Goal: Communication & Community: Ask a question

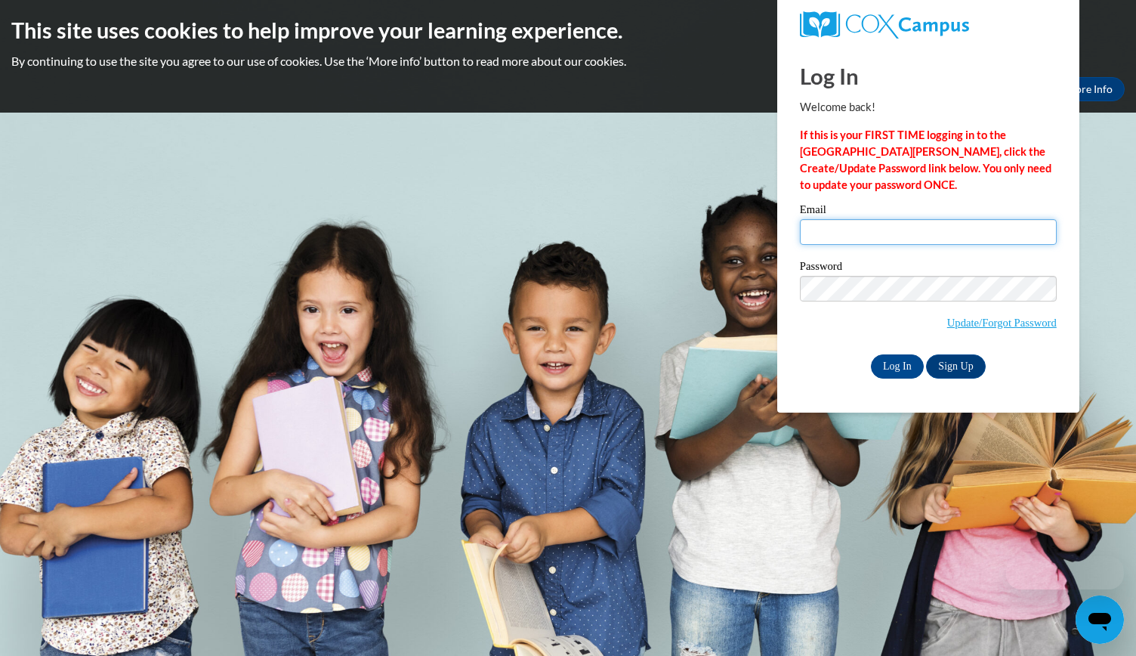
click at [834, 230] on input "Email" at bounding box center [928, 232] width 257 height 26
type input "emily.fraser@aischool.org"
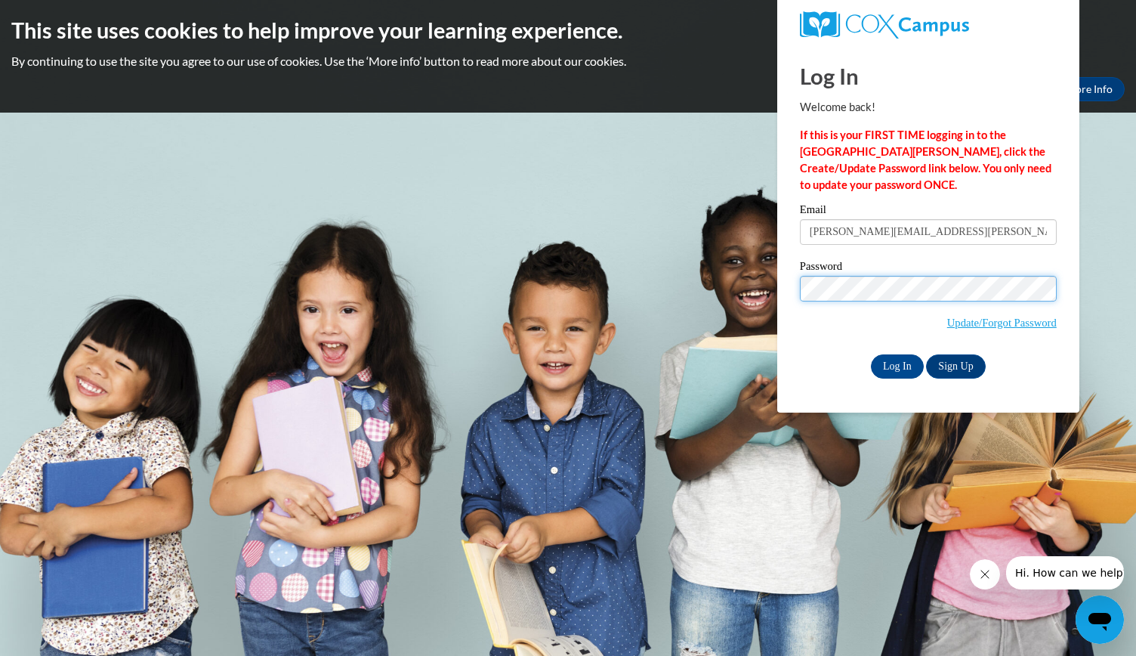
click at [871, 354] on input "Log In" at bounding box center [897, 366] width 53 height 24
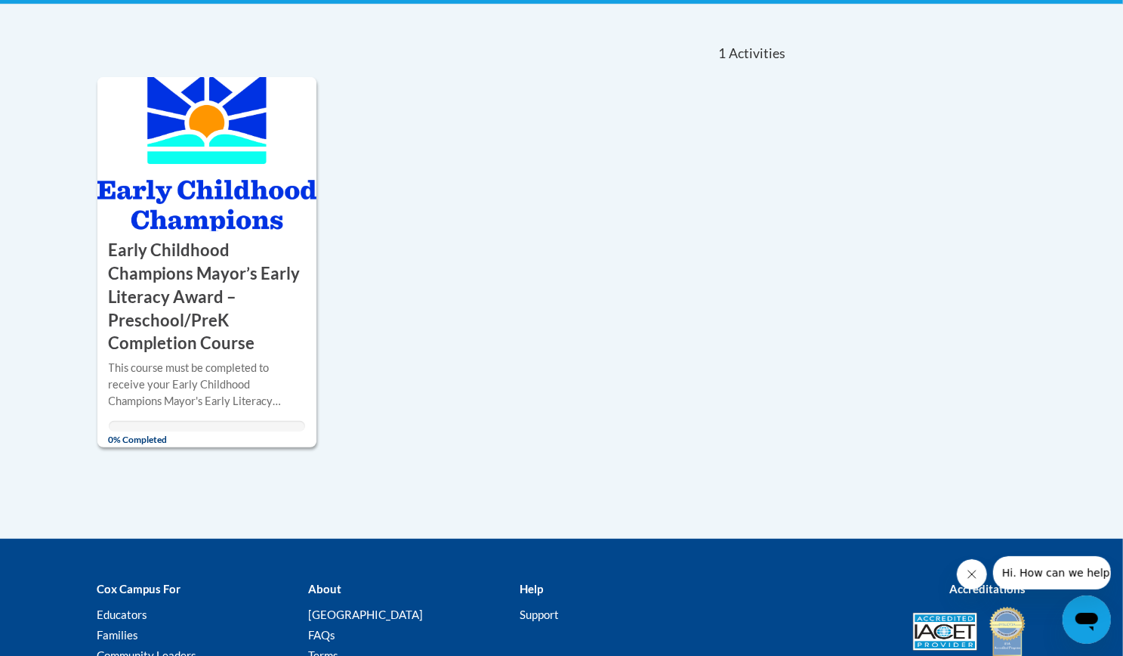
scroll to position [311, 0]
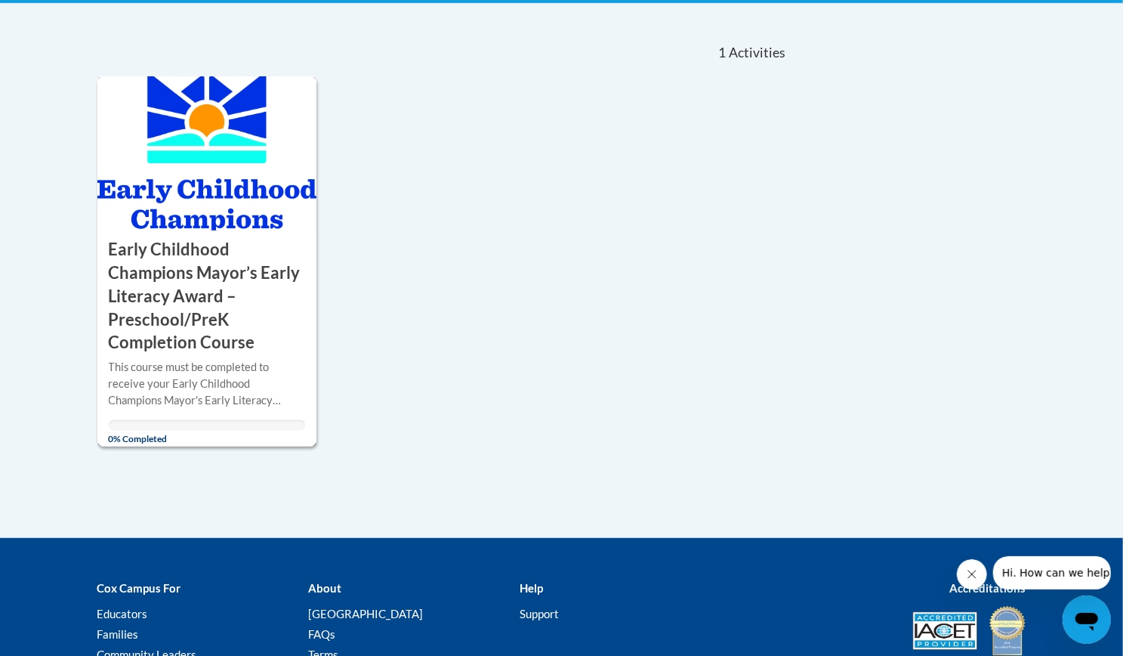
click at [194, 147] on img at bounding box center [207, 153] width 220 height 154
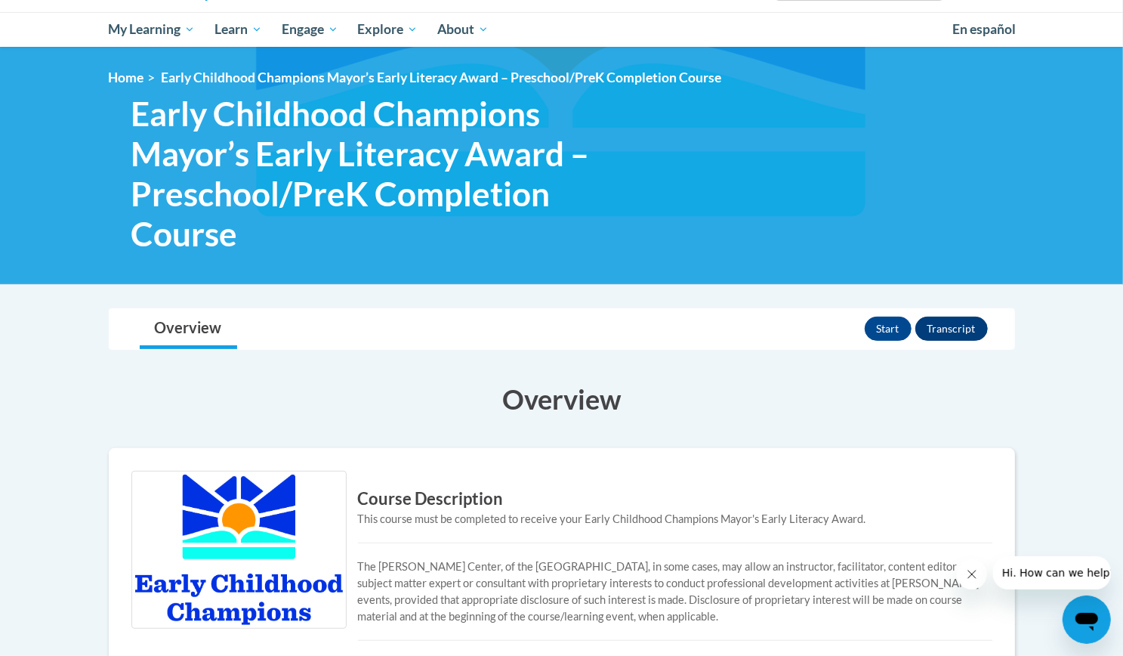
scroll to position [150, 0]
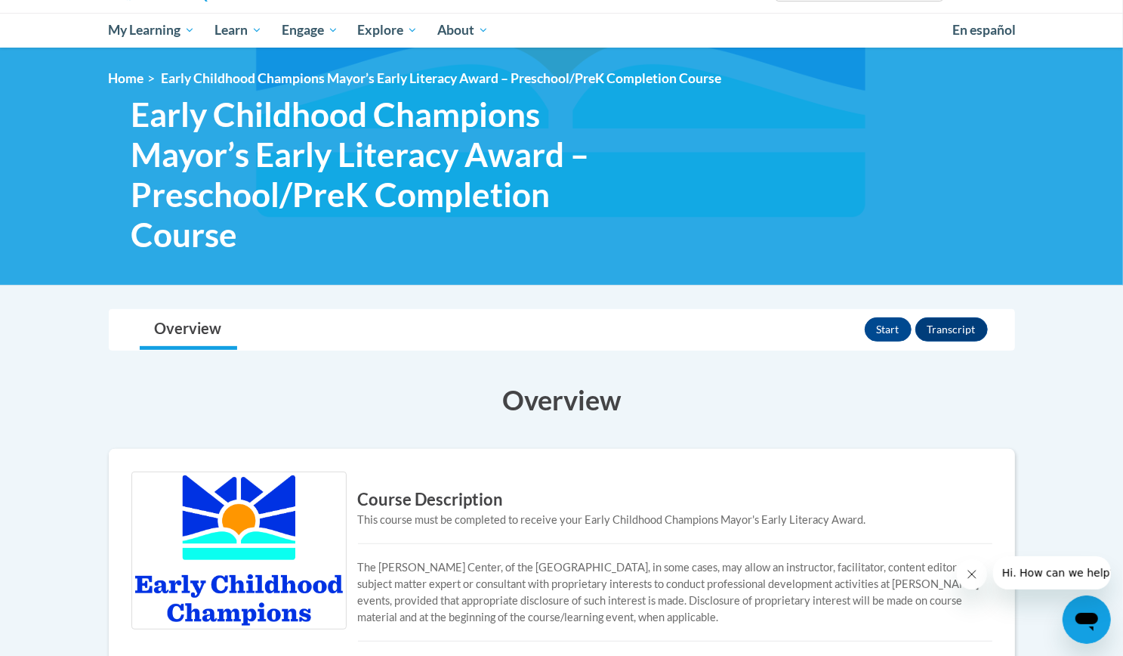
click at [888, 313] on div "Start Transcript" at bounding box center [928, 329] width 127 height 39
click at [887, 324] on button "Start" at bounding box center [888, 329] width 47 height 24
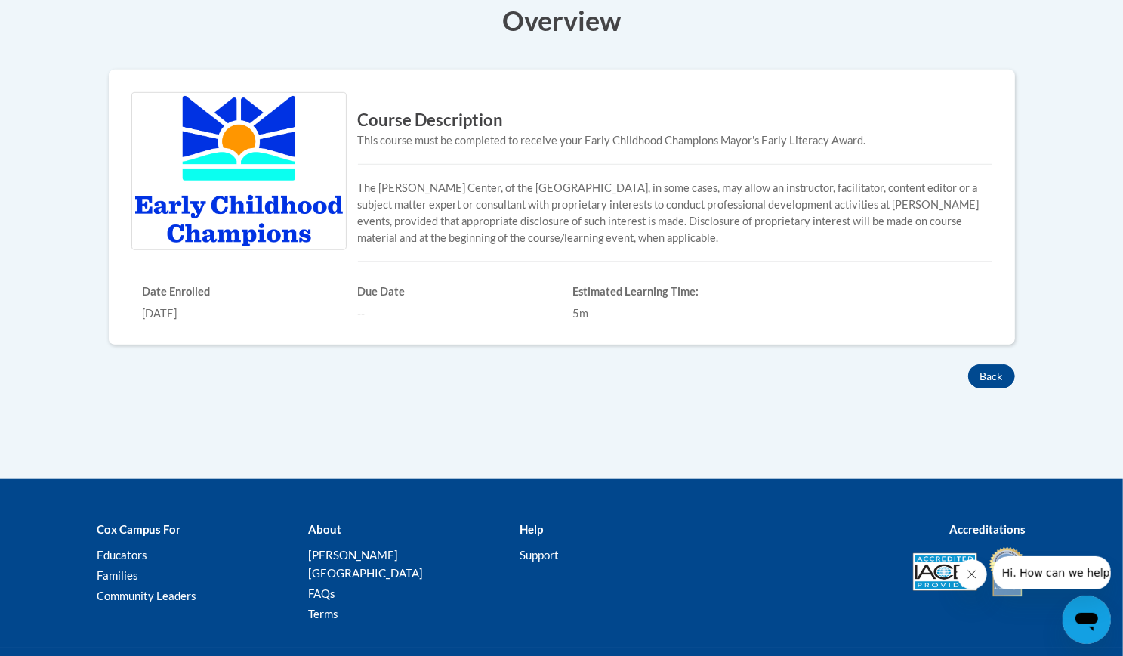
scroll to position [527, 0]
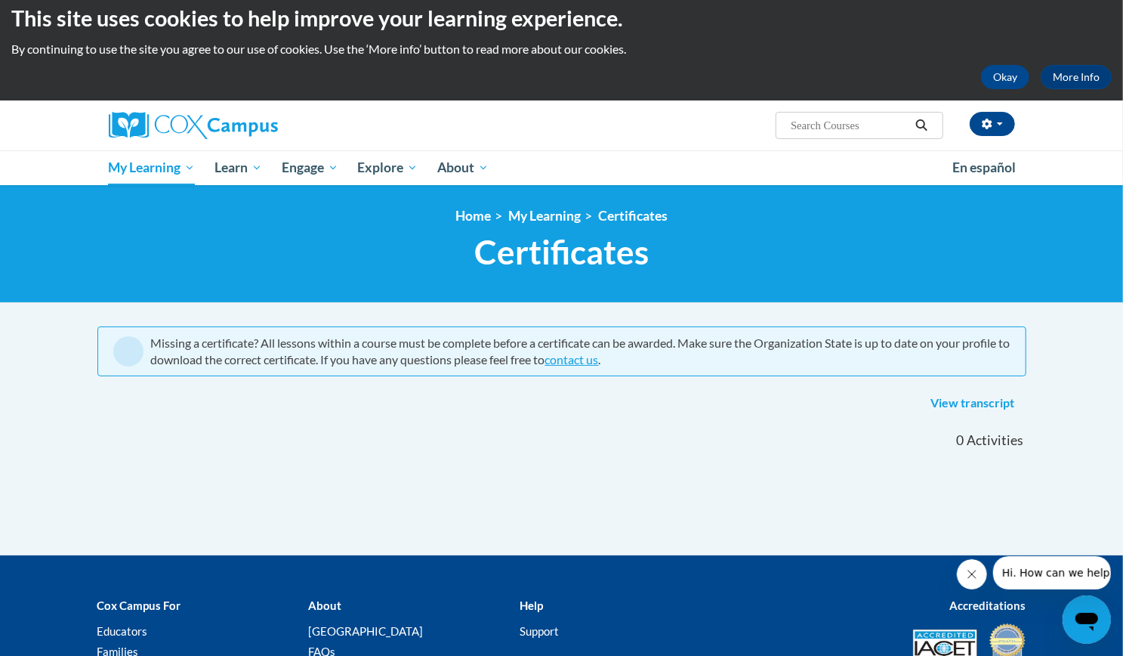
scroll to position [17, 0]
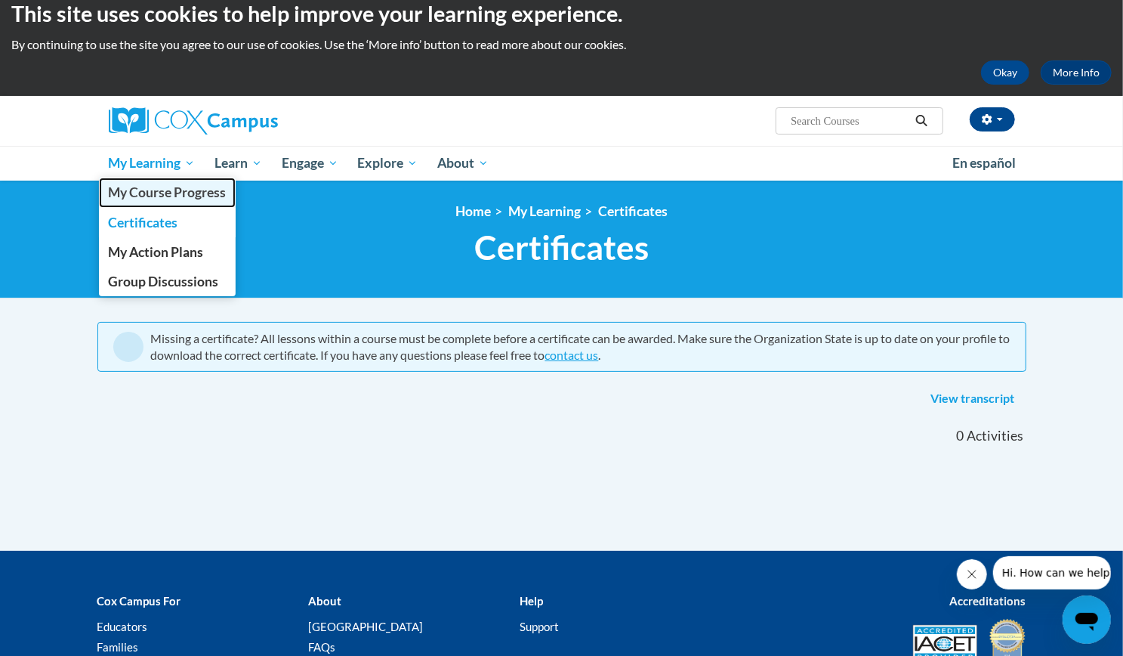
click at [177, 197] on span "My Course Progress" at bounding box center [167, 192] width 118 height 16
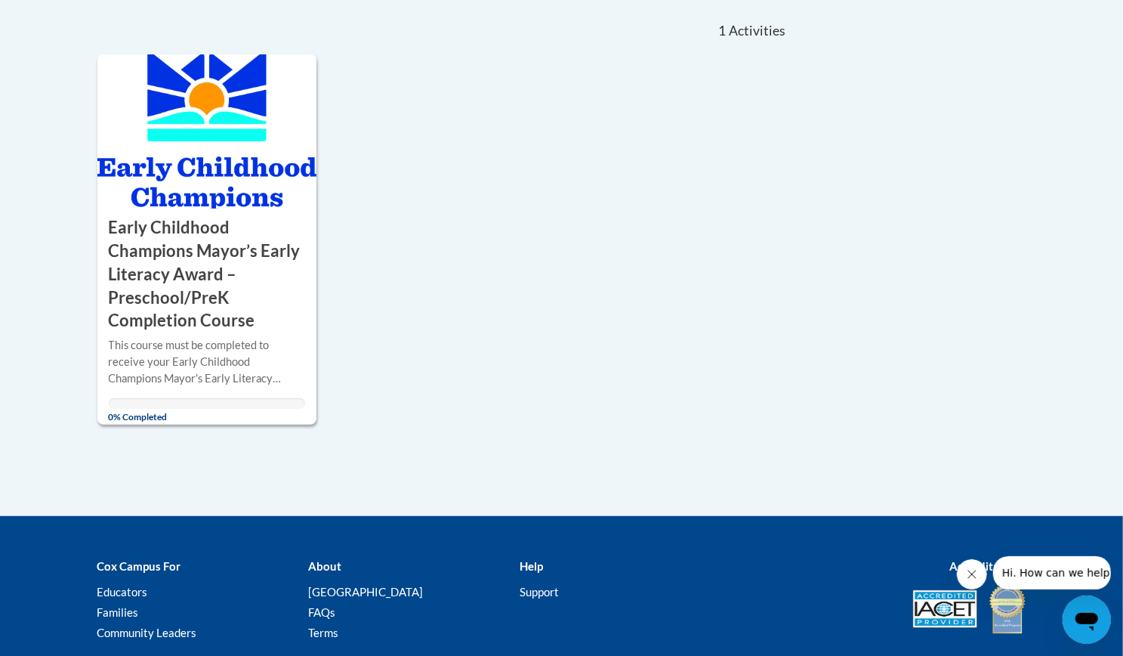
scroll to position [423, 0]
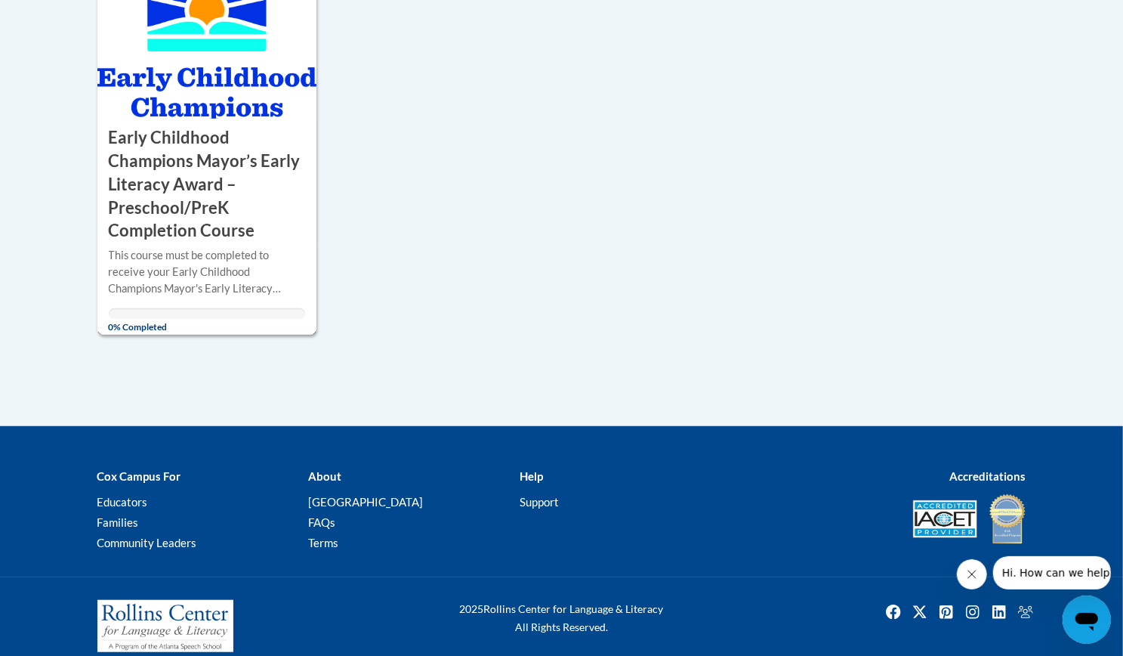
click at [137, 224] on h3 "Early Childhood Champions Mayor’s Early Literacy Award – Preschool/PreK Complet…" at bounding box center [207, 184] width 197 height 116
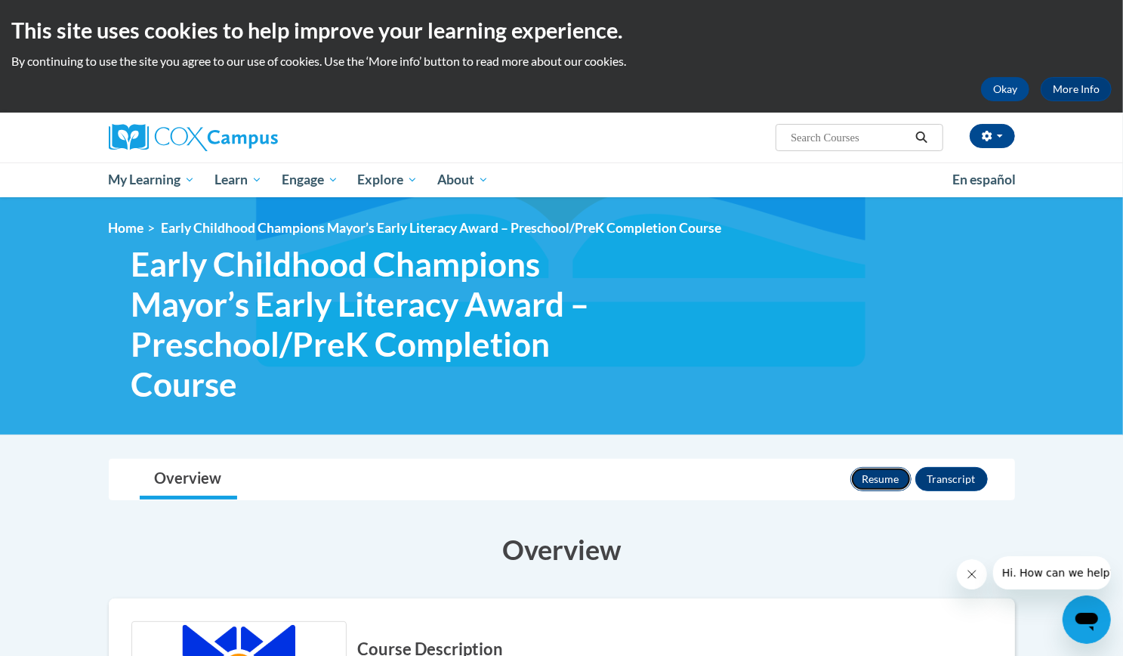
click at [885, 475] on button "Resume" at bounding box center [881, 479] width 61 height 24
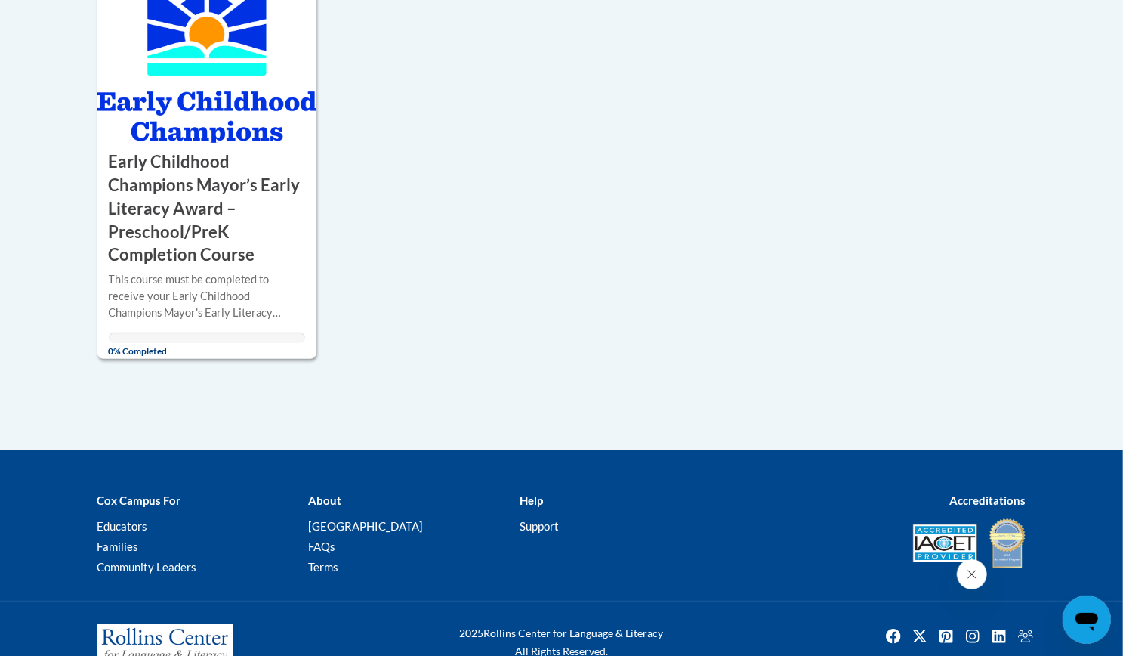
scroll to position [400, 0]
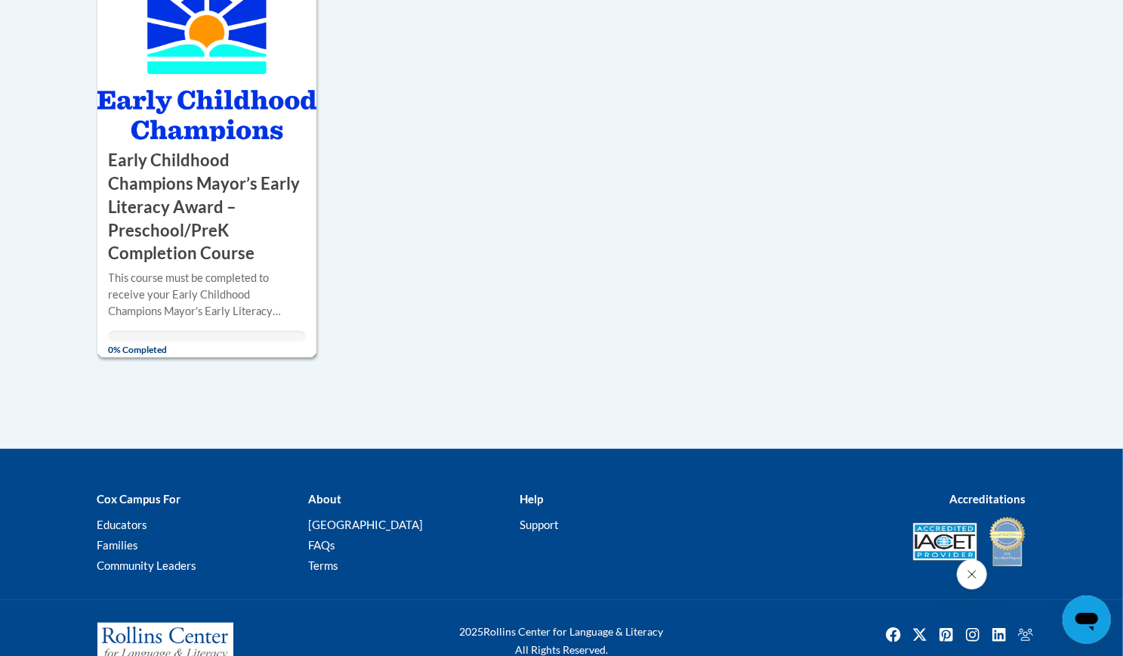
click at [187, 170] on h3 "Early Childhood Champions Mayor’s Early Literacy Award – Preschool/PreK Complet…" at bounding box center [207, 207] width 197 height 116
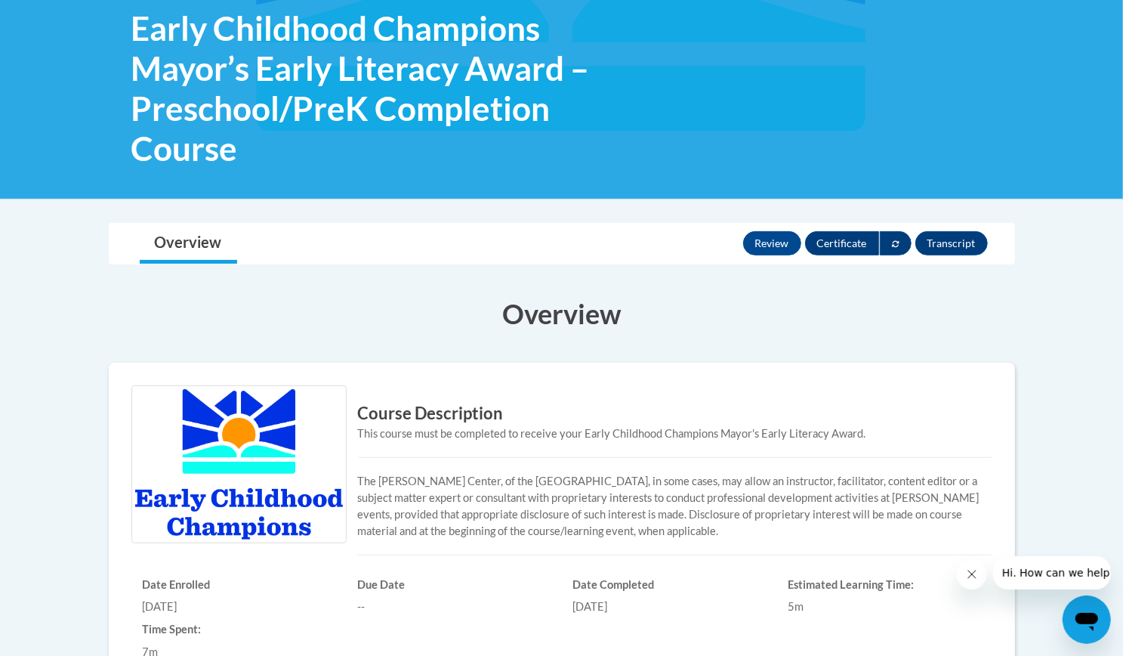
scroll to position [235, 0]
click at [769, 235] on button "Review" at bounding box center [772, 244] width 58 height 24
click at [839, 240] on button "Certificate" at bounding box center [842, 244] width 74 height 24
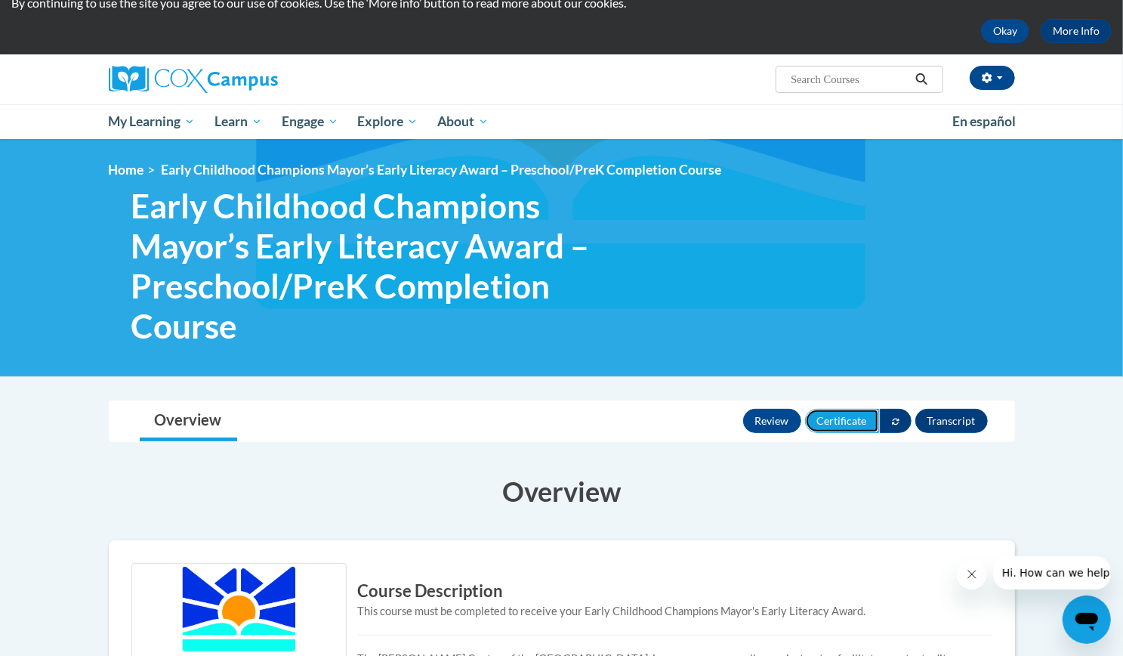
scroll to position [42, 0]
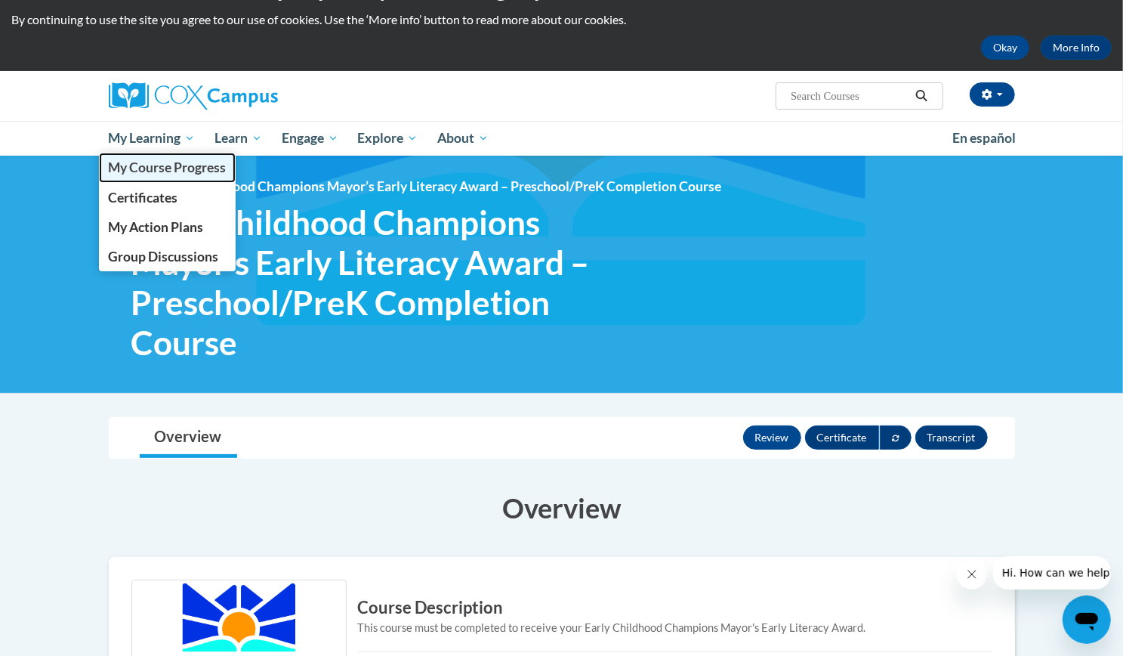
click at [168, 165] on span "My Course Progress" at bounding box center [167, 167] width 118 height 16
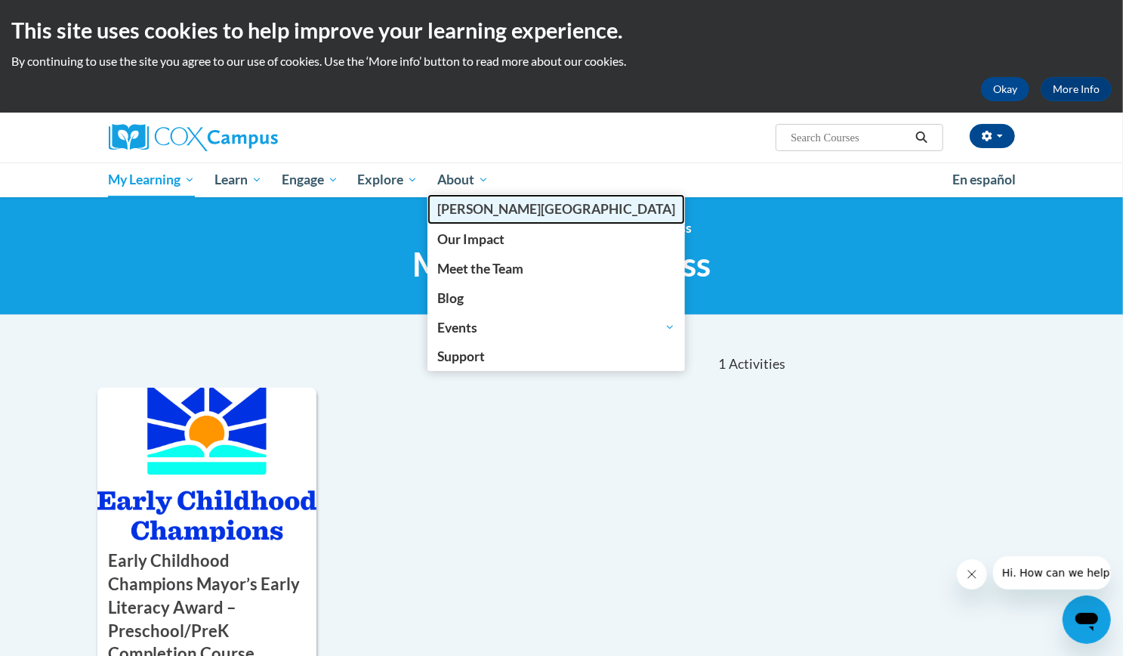
click at [465, 208] on span "[PERSON_NAME][GEOGRAPHIC_DATA]" at bounding box center [556, 209] width 238 height 16
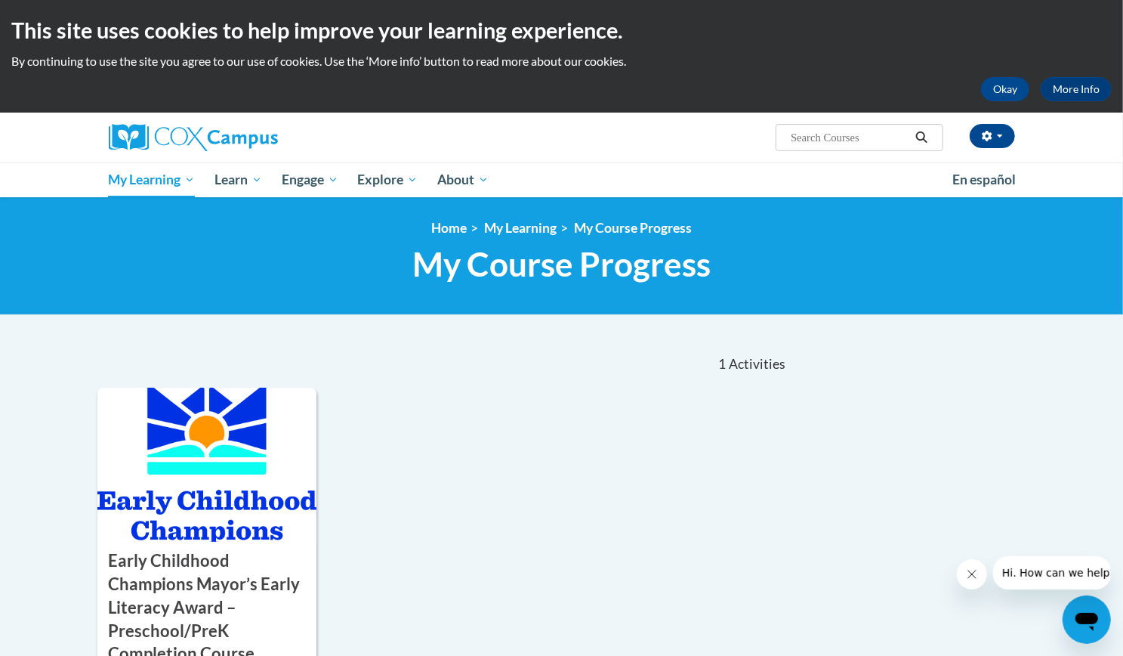
click at [1091, 614] on icon "Open messaging window" at bounding box center [1086, 621] width 23 height 18
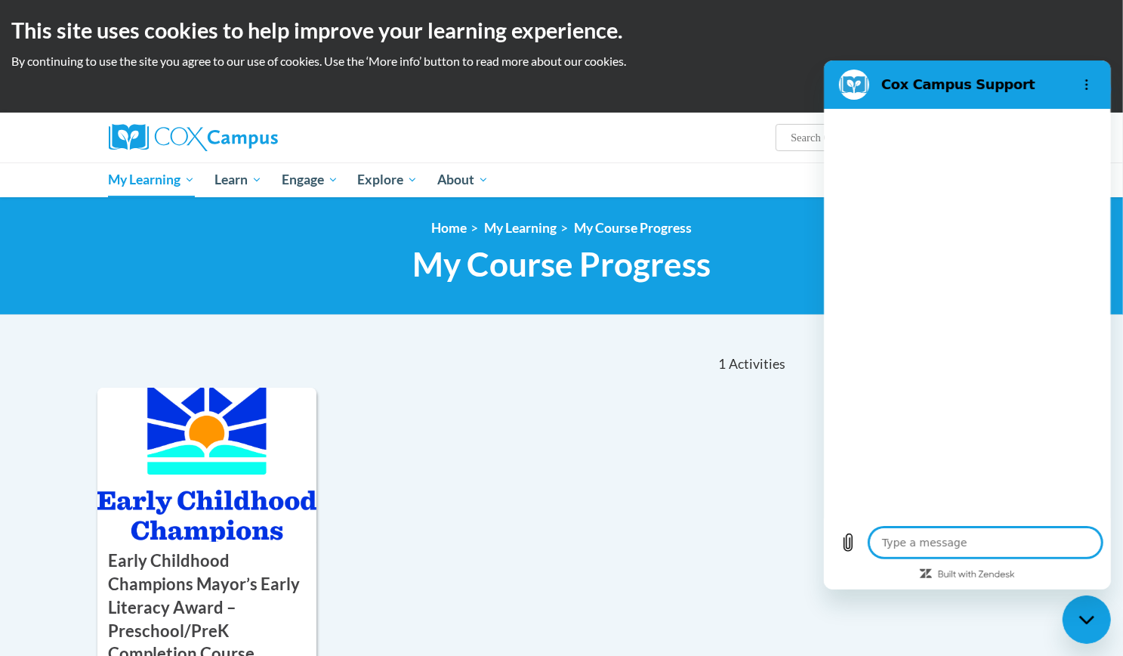
type textarea "x"
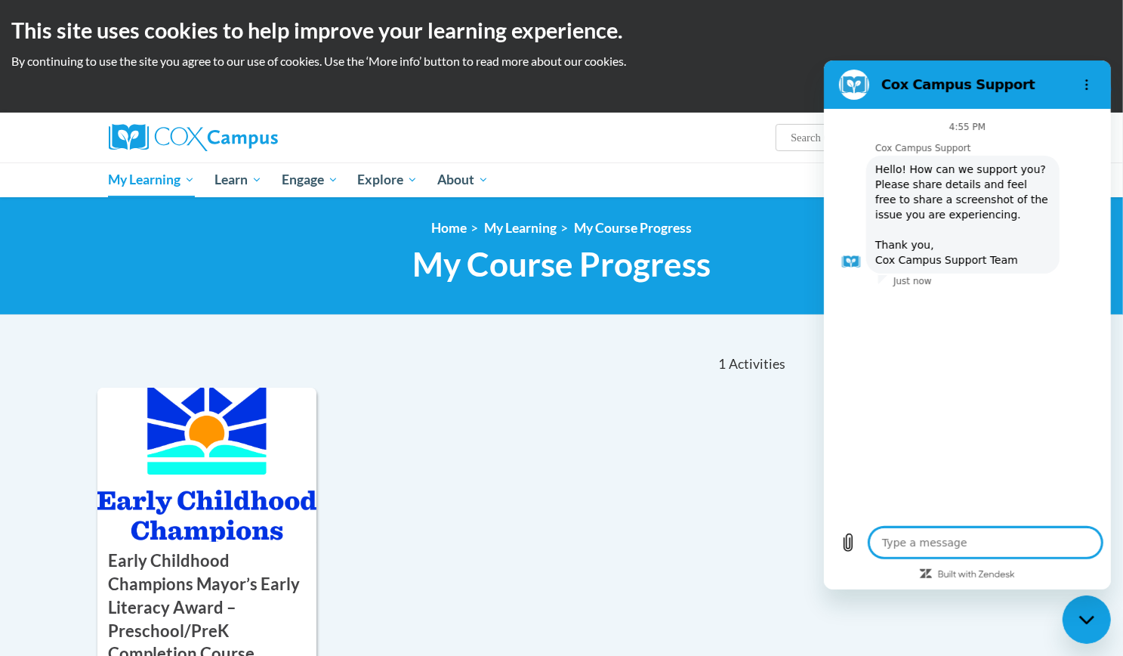
type textarea "H"
type textarea "x"
type textarea "He"
type textarea "x"
type textarea "Hel"
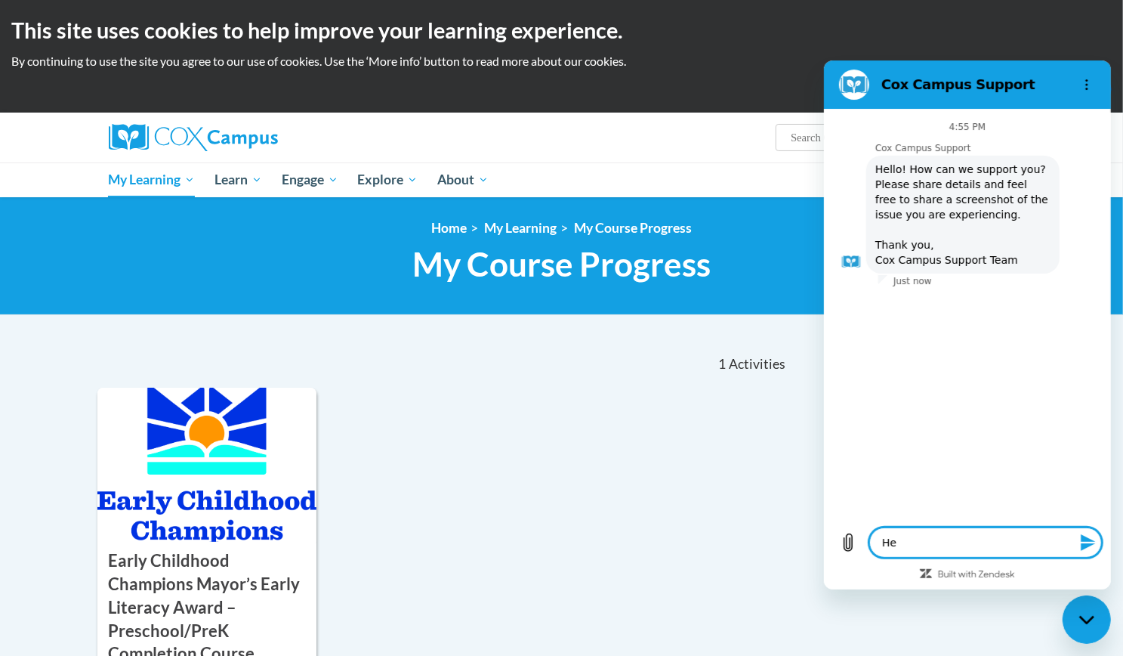
type textarea "x"
type textarea "Hell"
type textarea "x"
type textarea "Hello"
type textarea "x"
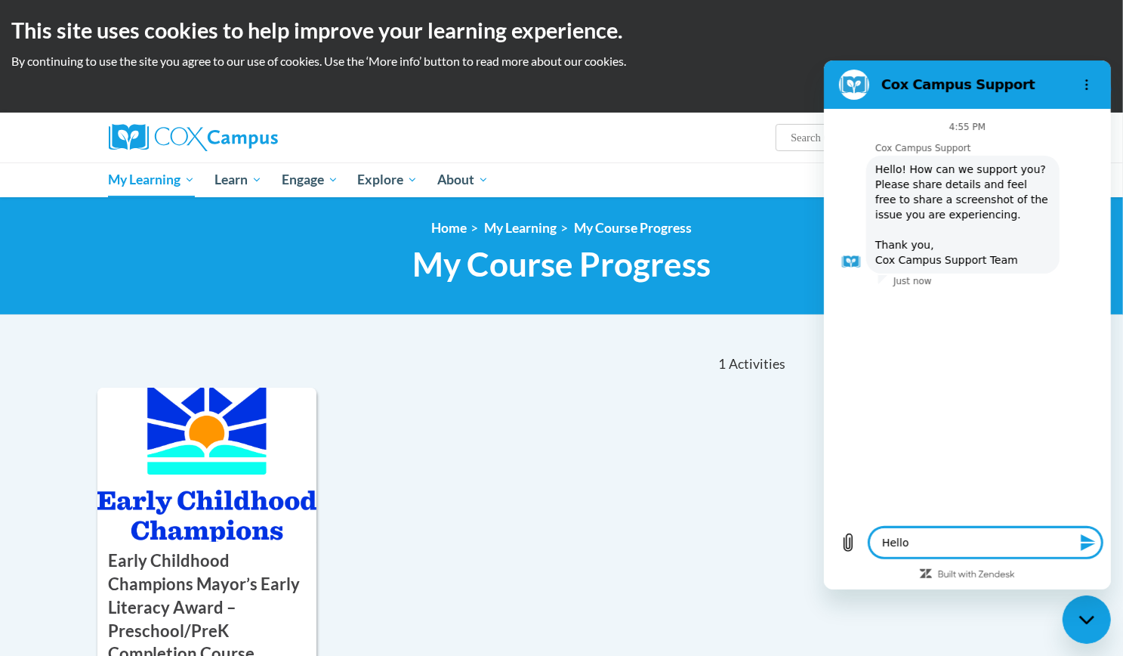
type textarea "Hello"
type textarea "x"
type textarea "Hello t"
type textarea "x"
type textarea "Hello to"
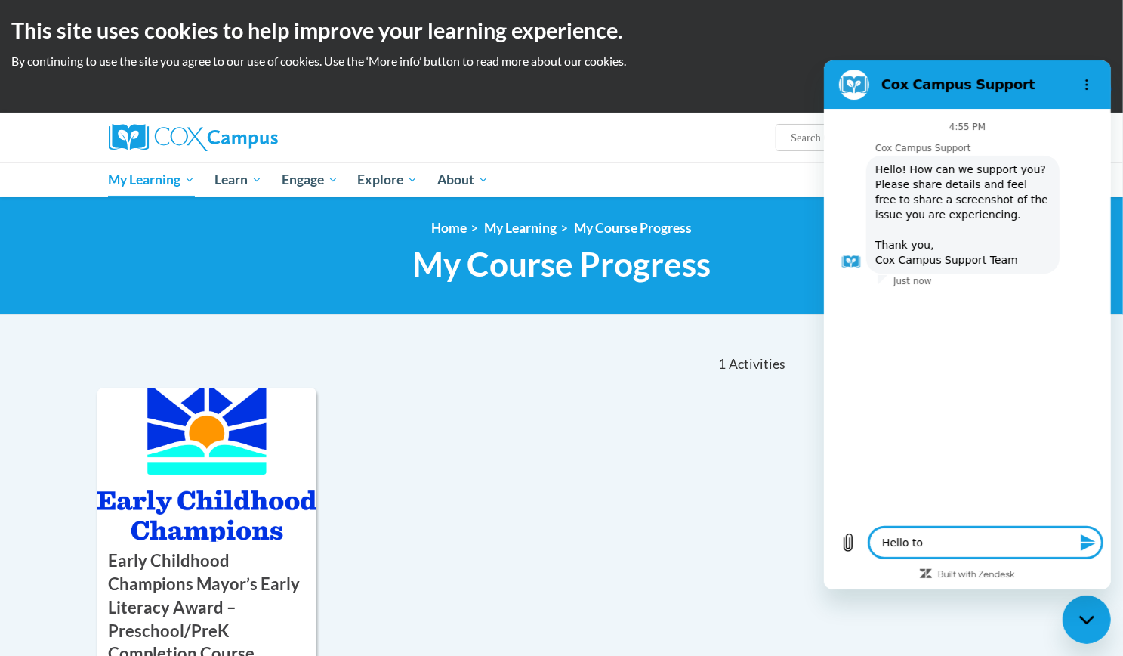
type textarea "x"
type textarea "Hello tow"
type textarea "x"
type textarea "Hello towh"
type textarea "x"
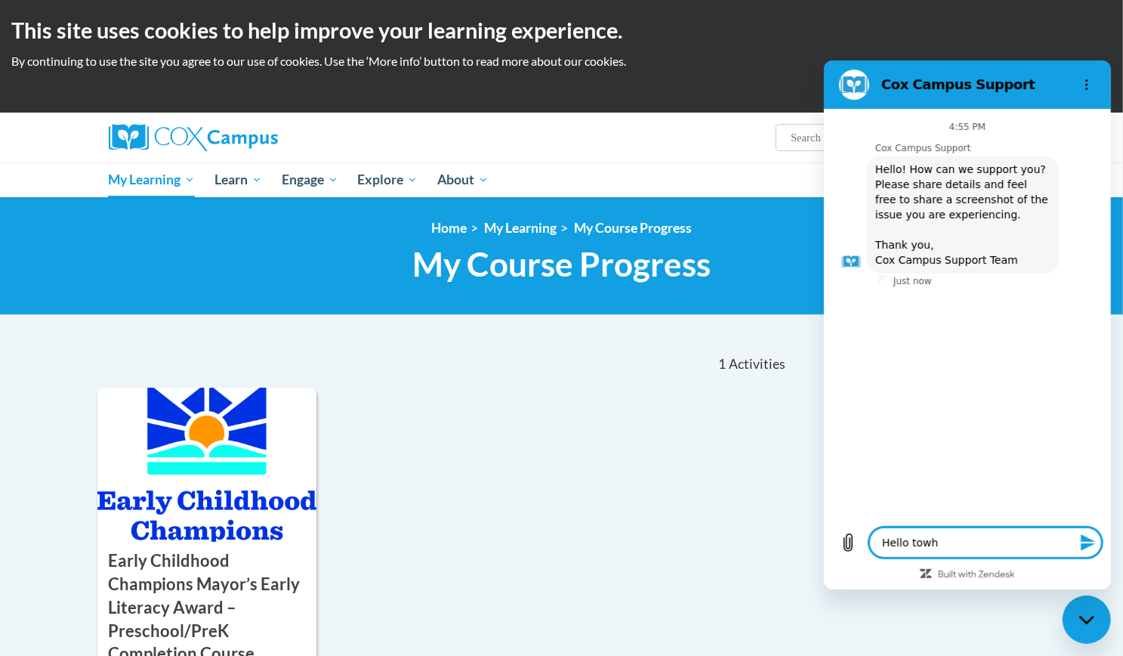
type textarea "Hello towho"
type textarea "x"
type textarea "Hello towhom"
type textarea "x"
type textarea "Hello towho"
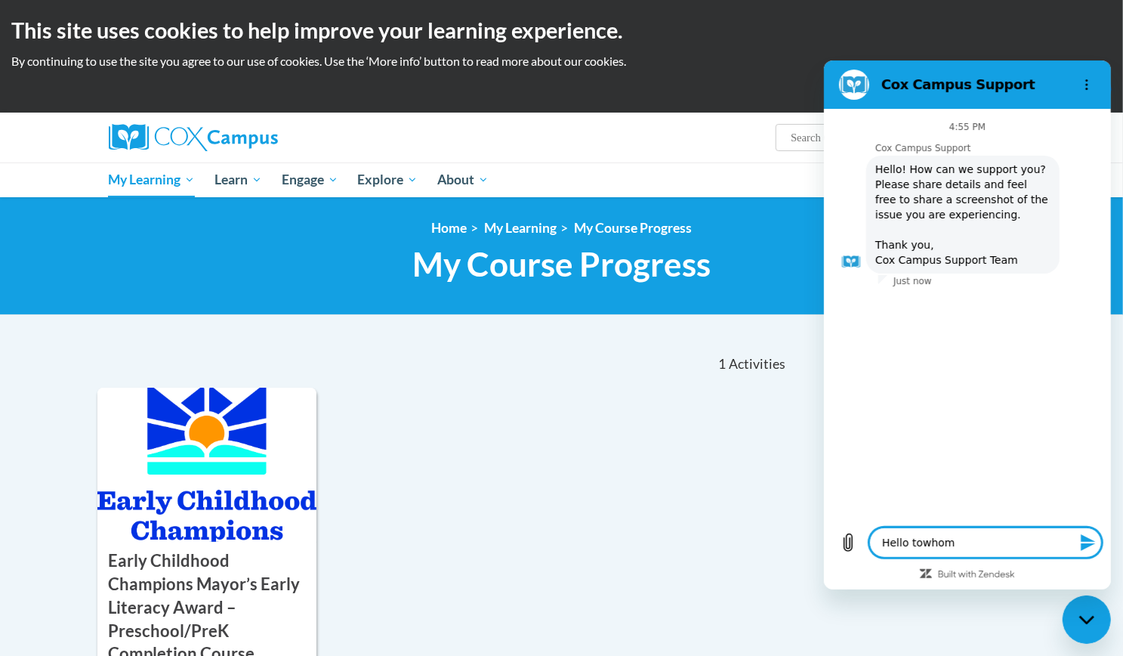
type textarea "x"
type textarea "Hello towh"
type textarea "x"
type textarea "Hello tow"
type textarea "x"
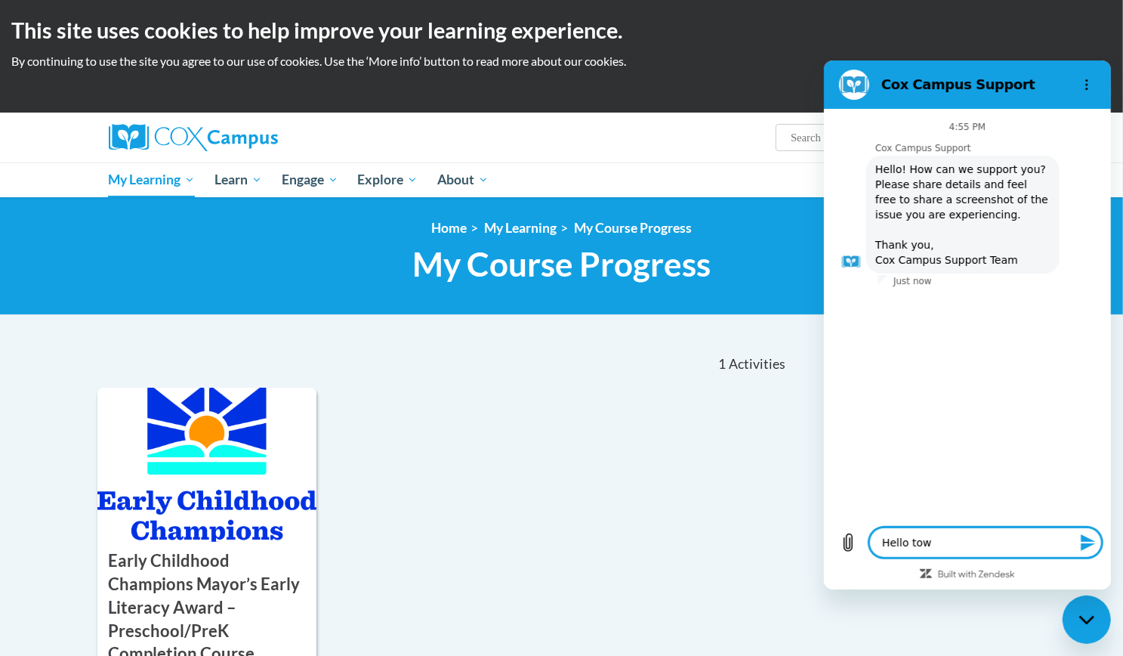
type textarea "Hello to"
type textarea "x"
type textarea "Hello t"
type textarea "x"
type textarea "Hello to"
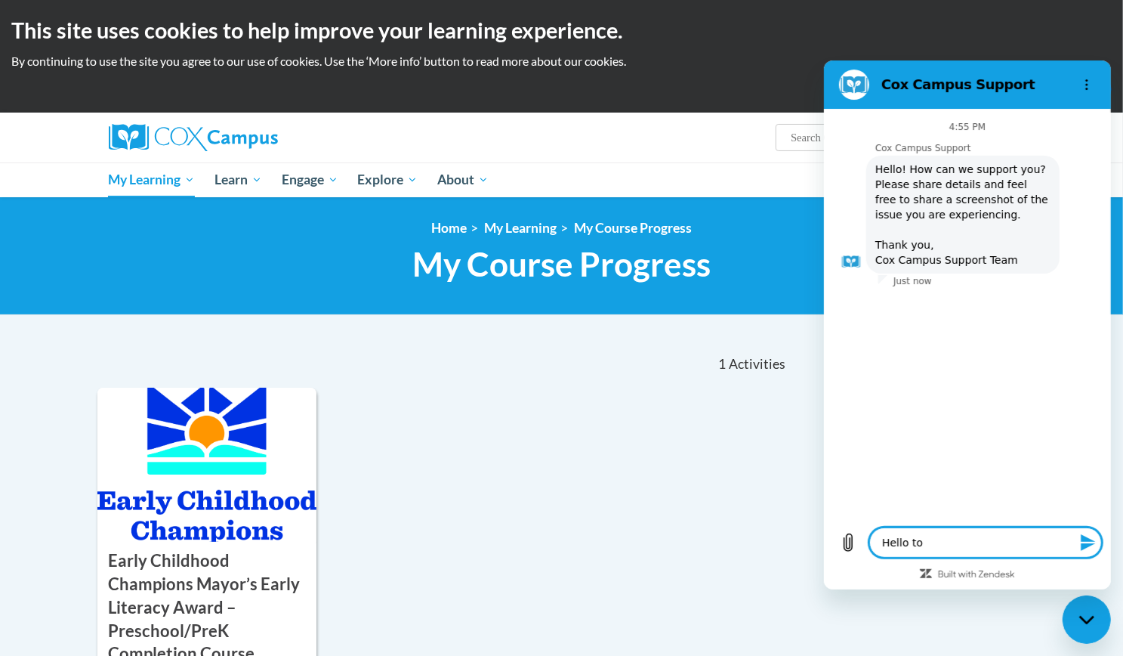
type textarea "x"
type textarea "Hello to"
type textarea "x"
type textarea "Hello to w"
type textarea "x"
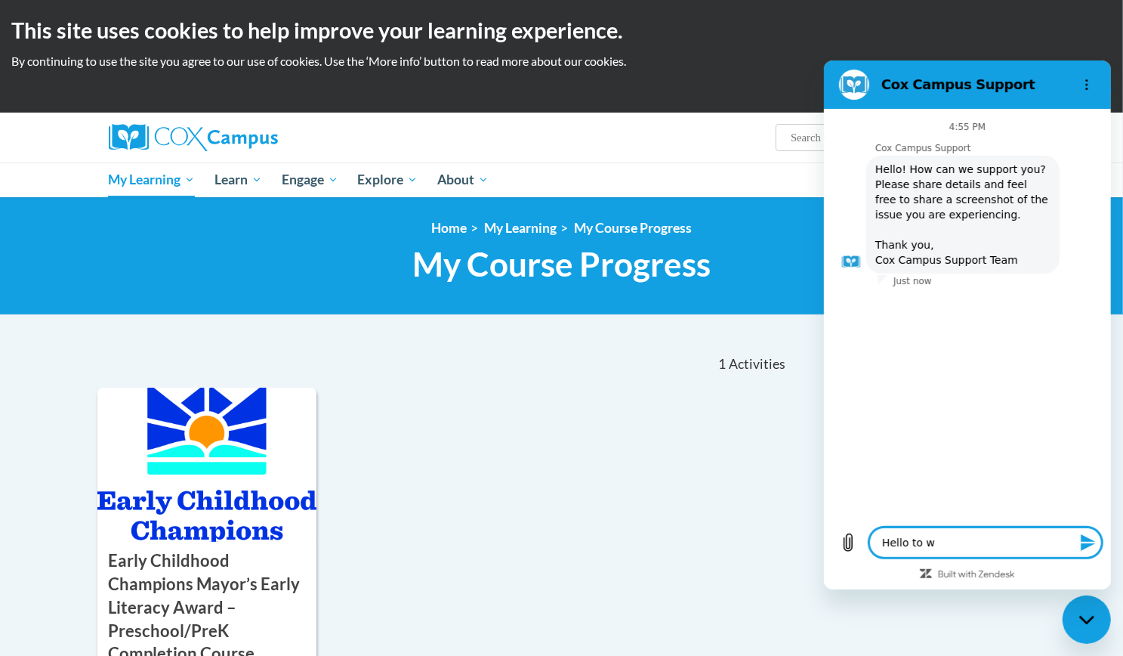
type textarea "Hello to wh"
type textarea "x"
type textarea "Hello to who"
type textarea "x"
type textarea "Hello to whom"
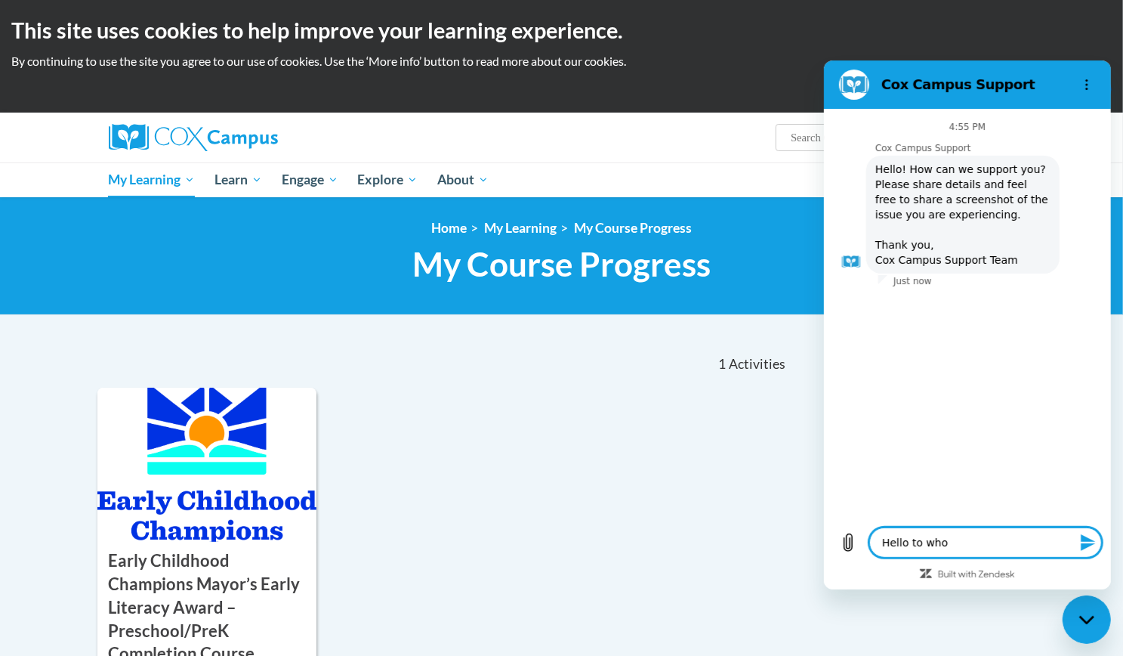
type textarea "x"
type textarea "Hello to whom"
type textarea "x"
type textarea "Hello to whom t"
type textarea "x"
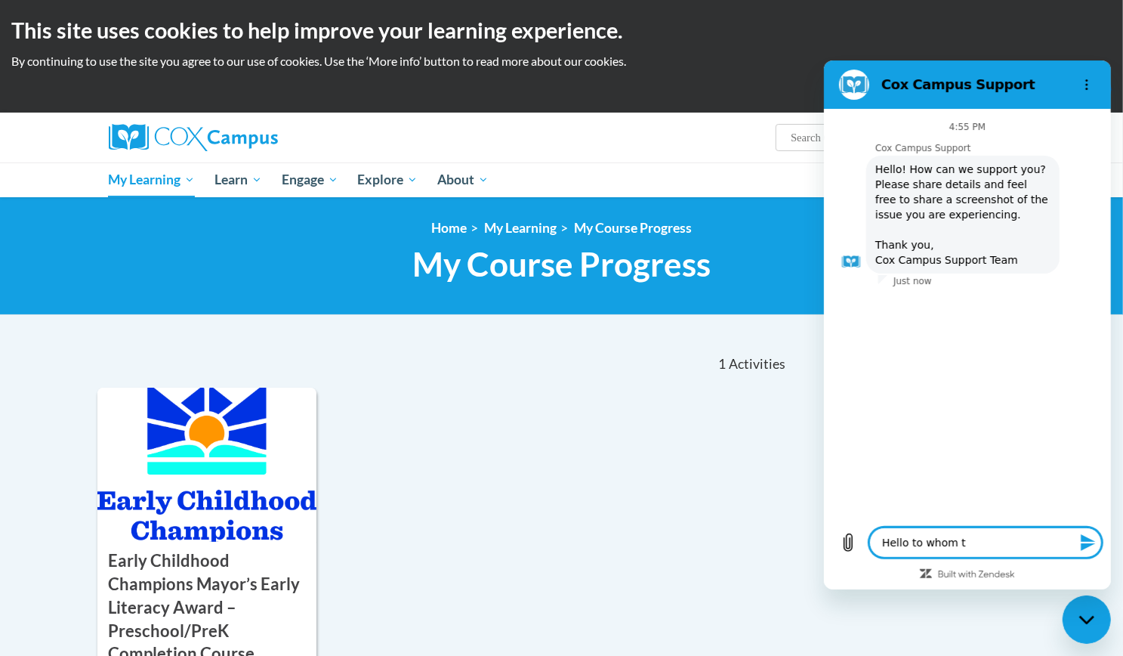
type textarea "Hello to whom th"
type textarea "x"
type textarea "Hello to whom thi"
type textarea "x"
type textarea "Hello to whom this"
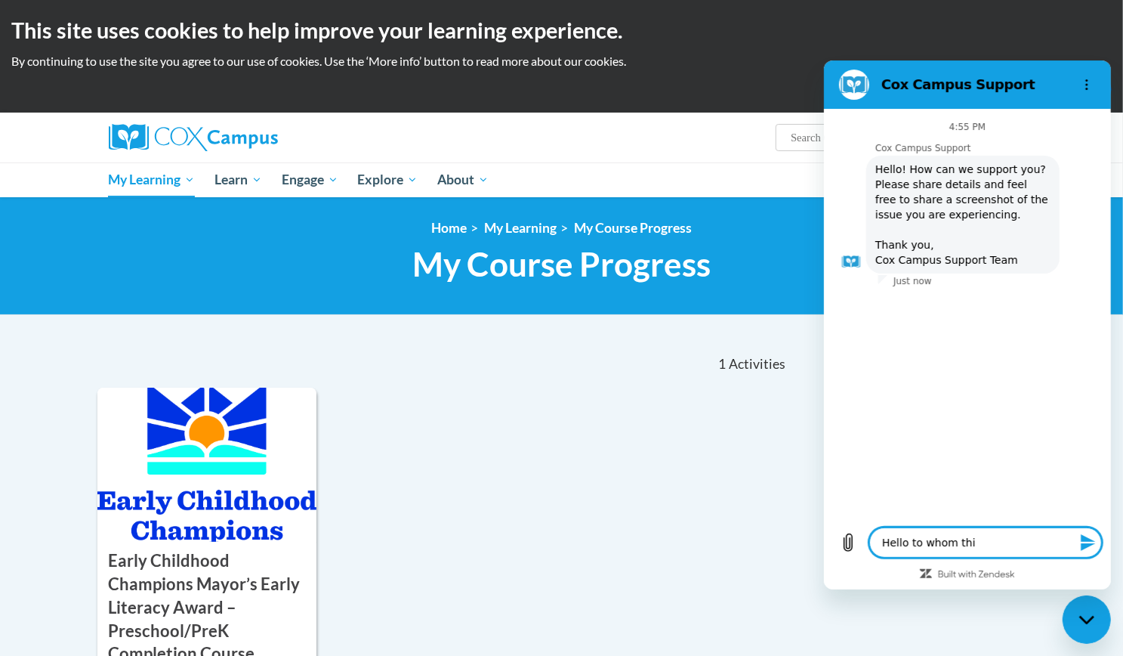
type textarea "x"
type textarea "Hello to whom this"
type textarea "x"
type textarea "Hello to whom this m"
type textarea "x"
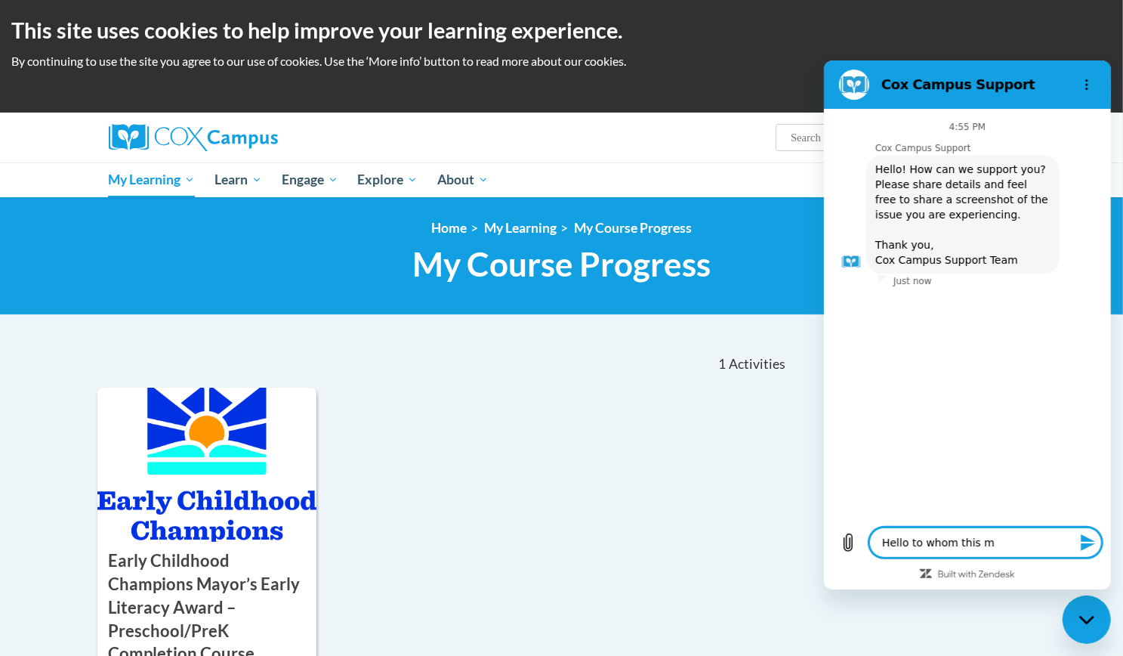
type textarea "Hello to whom this ma"
type textarea "x"
type textarea "Hello to whom this may"
type textarea "x"
type textarea "Hello to whom this may"
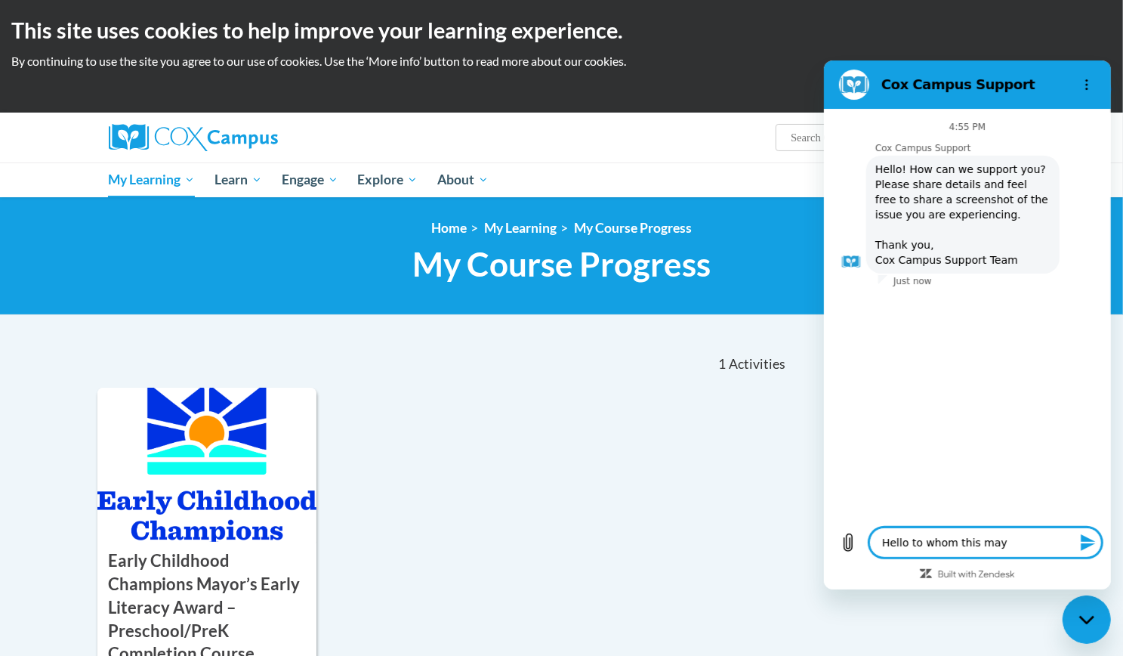
type textarea "x"
type textarea "Hello to whom this may c"
type textarea "x"
type textarea "Hello to whom this may co"
type textarea "x"
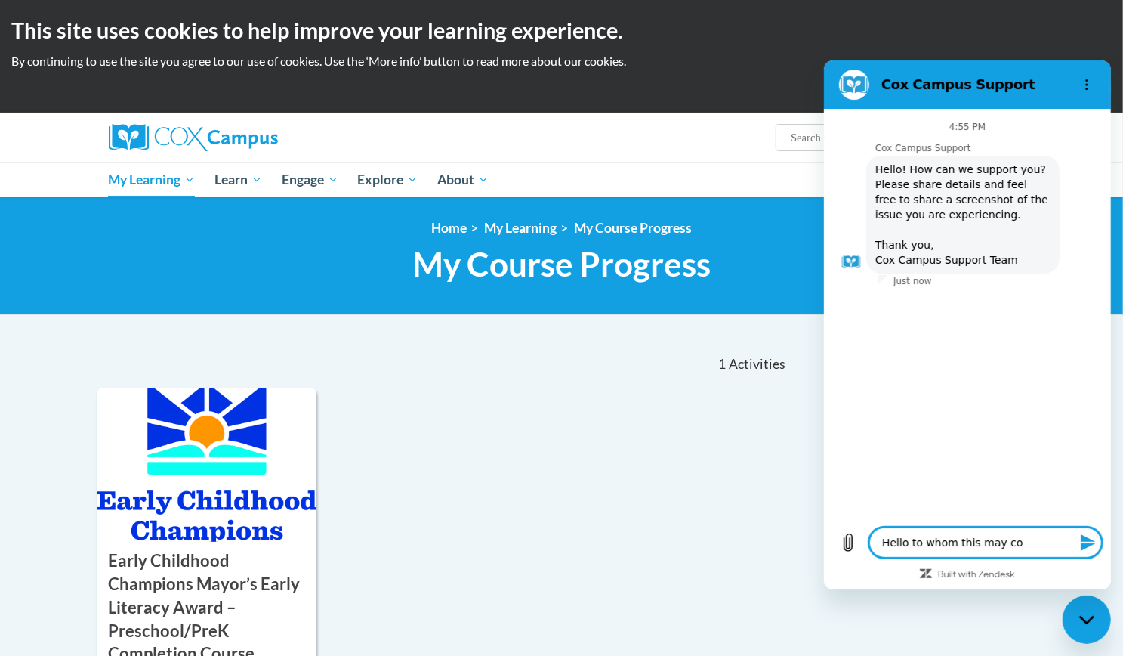
type textarea "Hello to whom this may con"
type textarea "x"
type textarea "Hello to whom this may conc"
type textarea "x"
type textarea "Hello to whom this may conce"
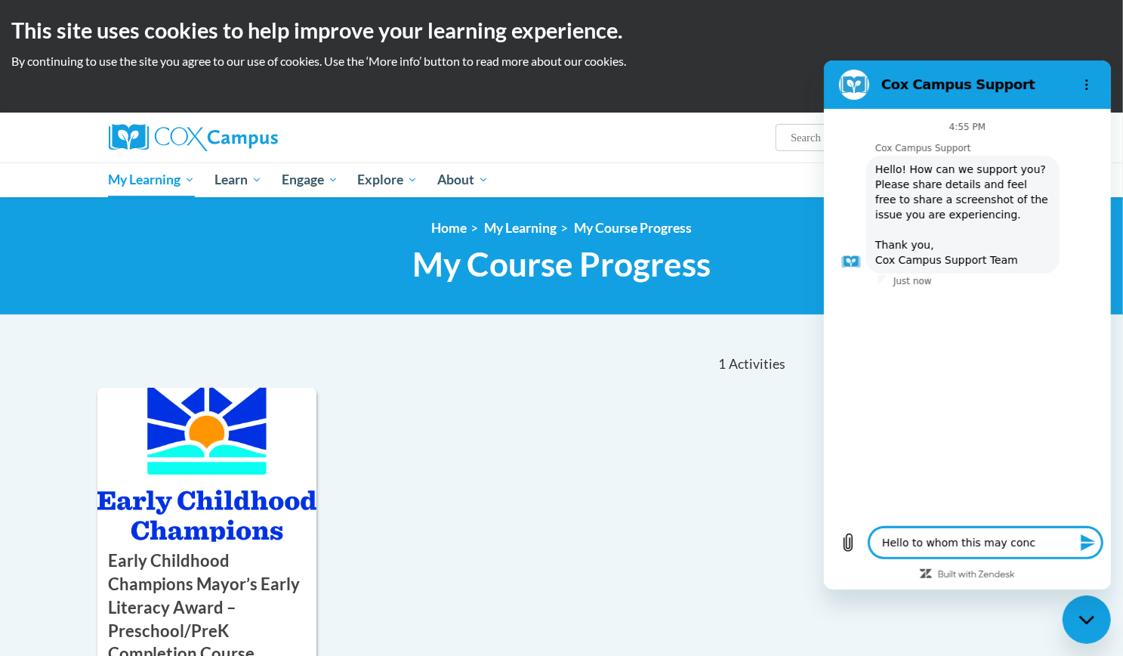
type textarea "x"
type textarea "Hello to whom this may concer"
type textarea "x"
type textarea "Hello to whom this may concern"
type textarea "x"
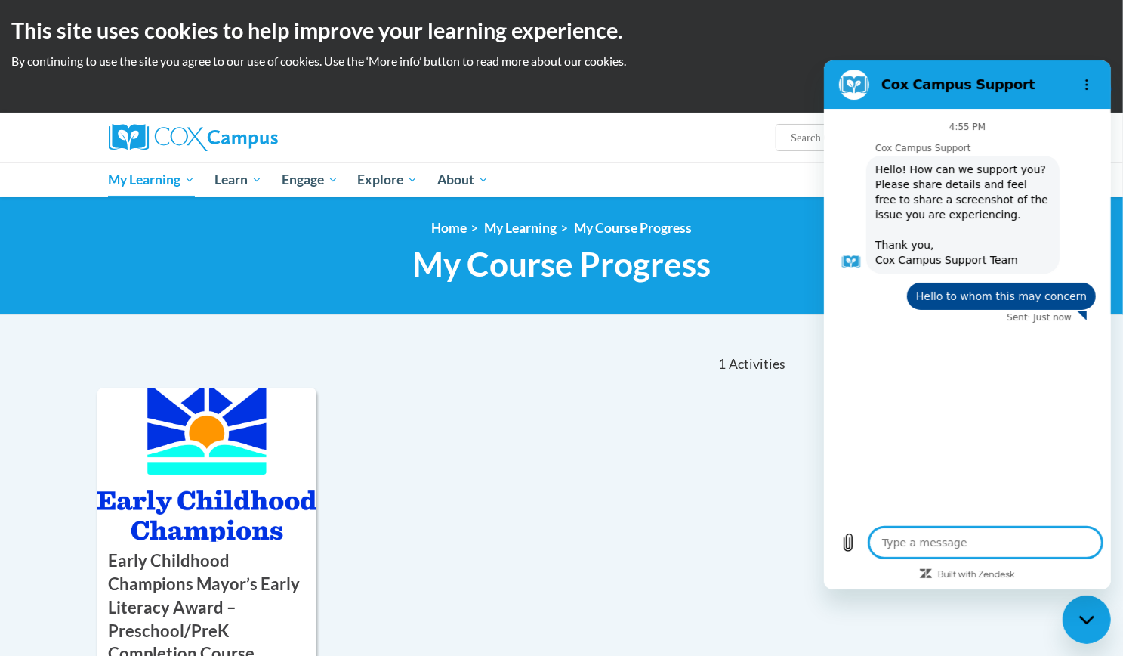
type textarea "x"
type textarea "I"
type textarea "x"
type textarea "I"
type textarea "x"
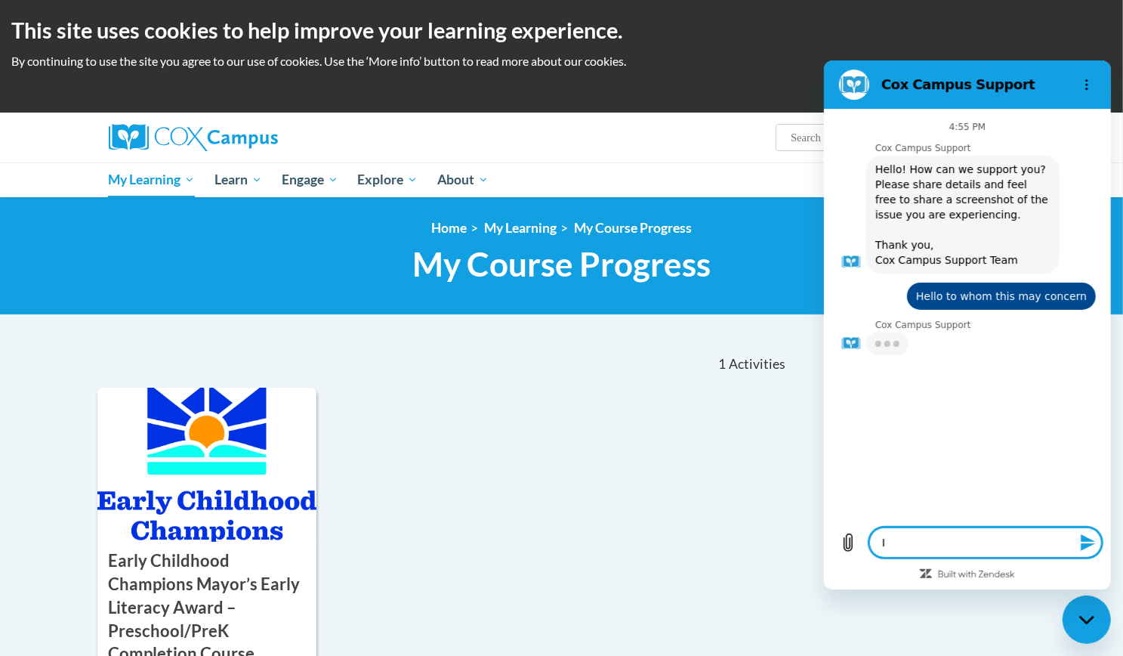
type textarea "I a"
type textarea "x"
type textarea "I am"
type textarea "x"
type textarea "I a"
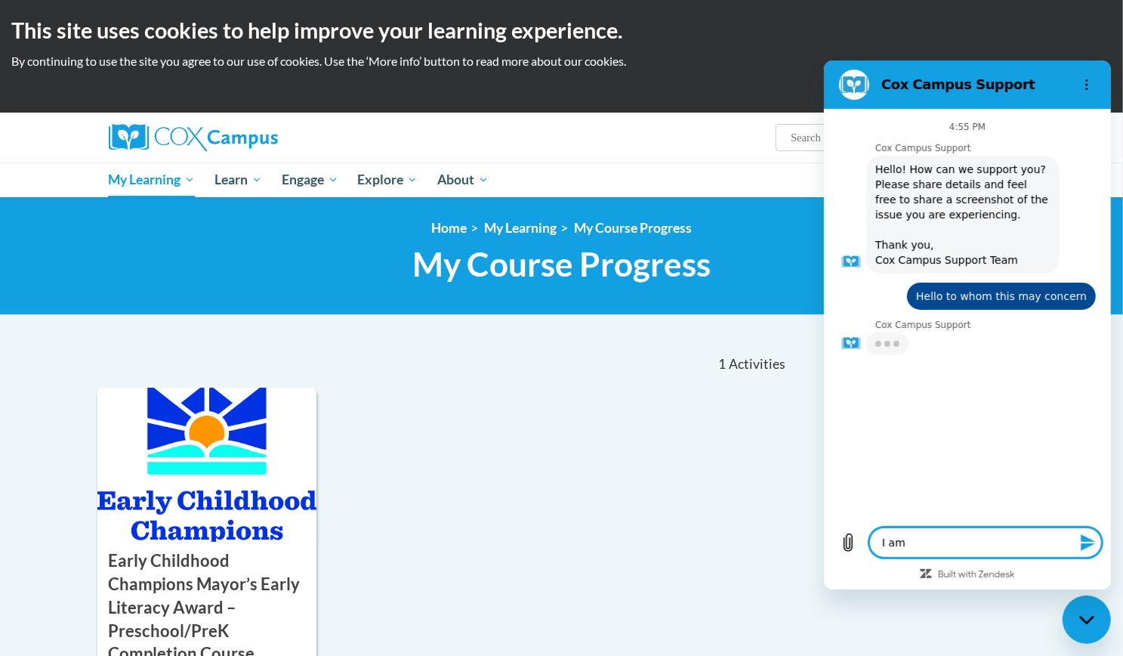
type textarea "x"
type textarea "I"
type textarea "x"
type textarea "I a"
type textarea "x"
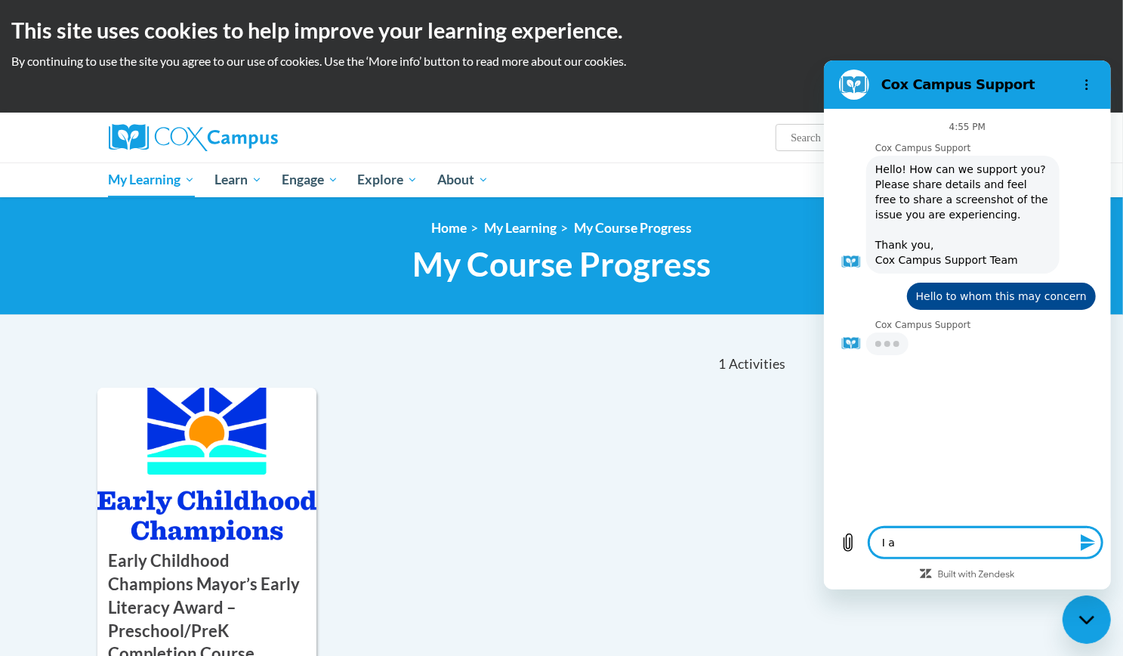
type textarea "I am"
type textarea "x"
type textarea "I am"
type textarea "x"
type textarea "I am t"
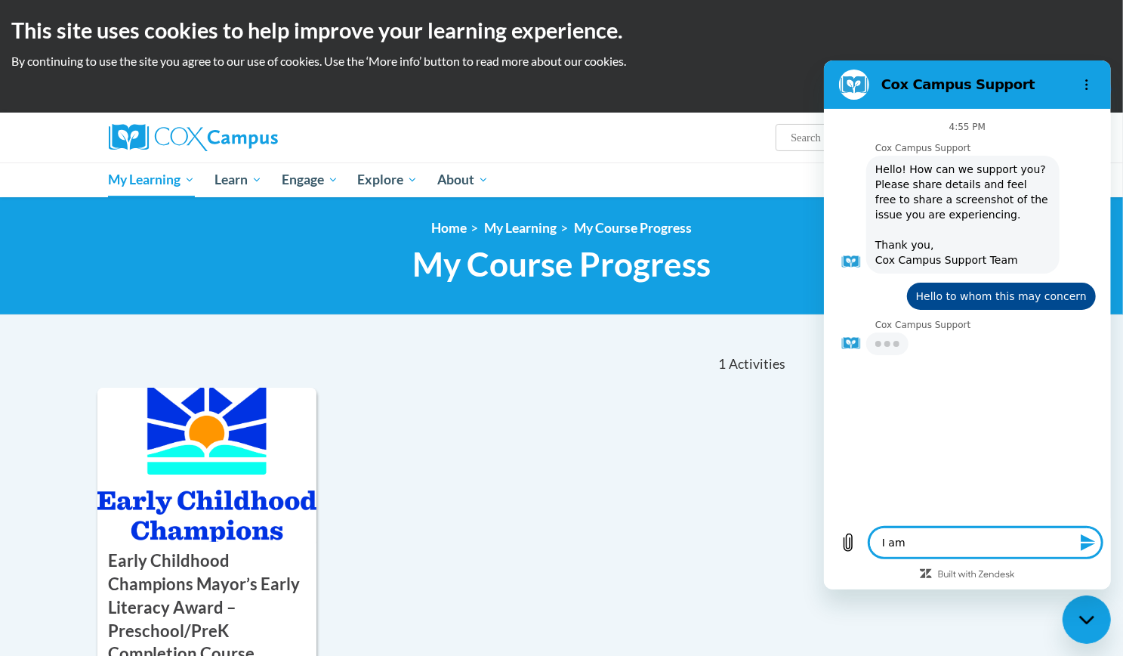
type textarea "x"
type textarea "I am tr"
type textarea "x"
type textarea "I am tri"
type textarea "x"
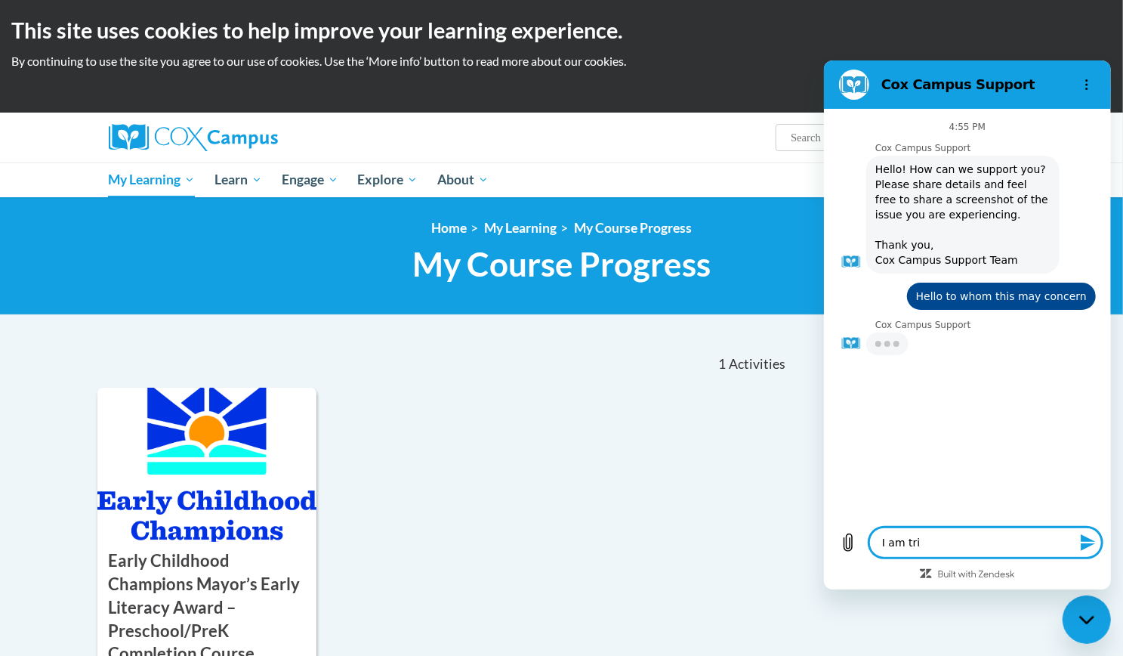
type textarea "I am trin"
type textarea "x"
type textarea "I am tring"
type textarea "x"
type textarea "I am tring"
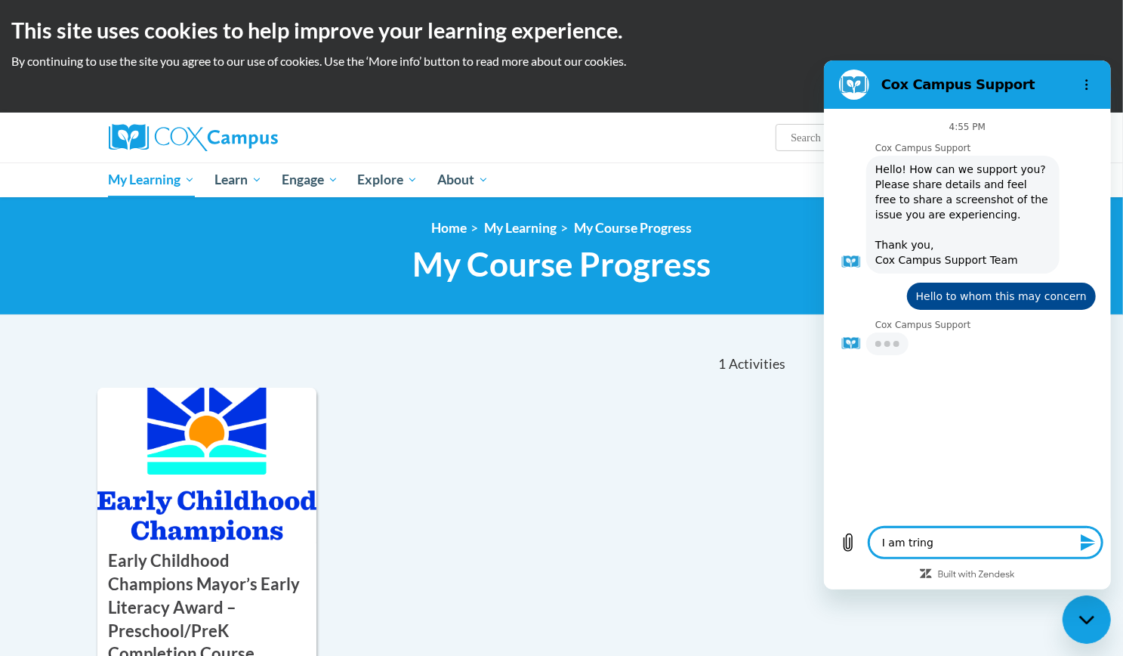
type textarea "x"
type textarea "I am tring t"
type textarea "x"
type textarea "I am tring to"
type textarea "x"
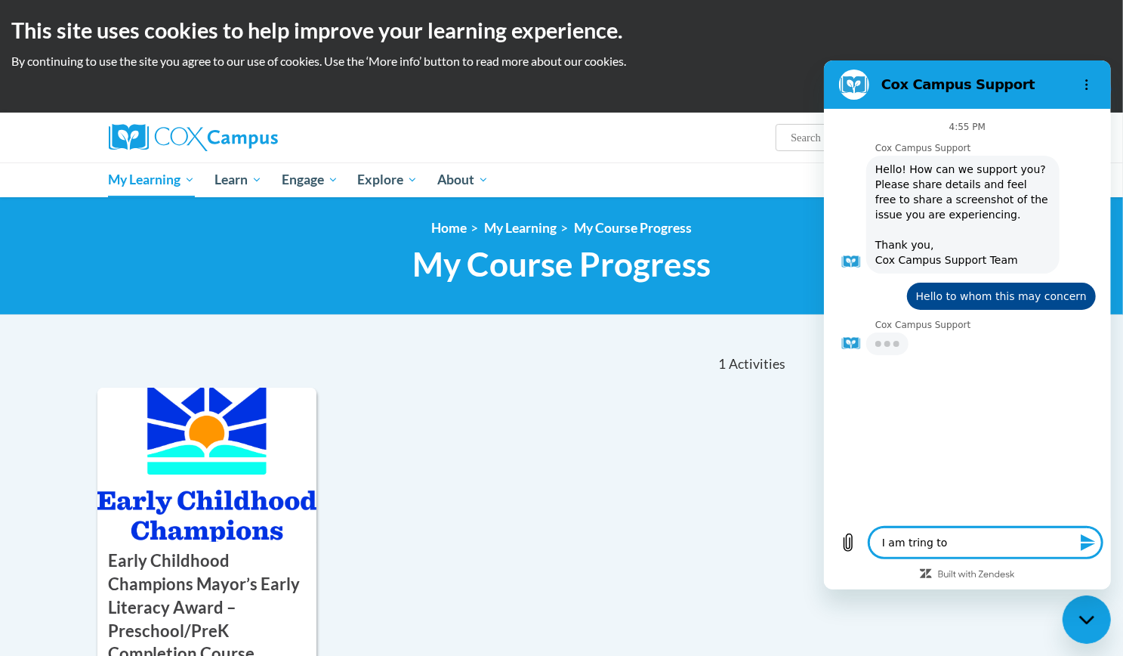
type textarea "I am tring to"
type textarea "x"
type textarea "I am tring to c"
type textarea "x"
type textarea "I am tring to co"
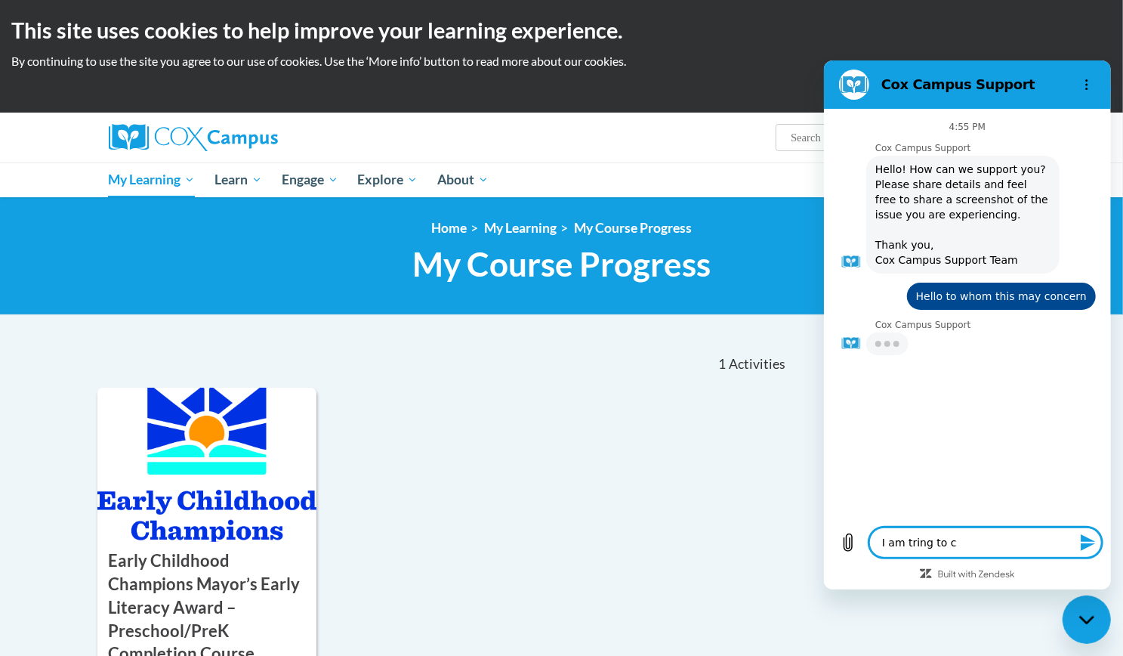
type textarea "x"
type textarea "I am tring to com"
type textarea "x"
type textarea "I am tring to comp"
type textarea "x"
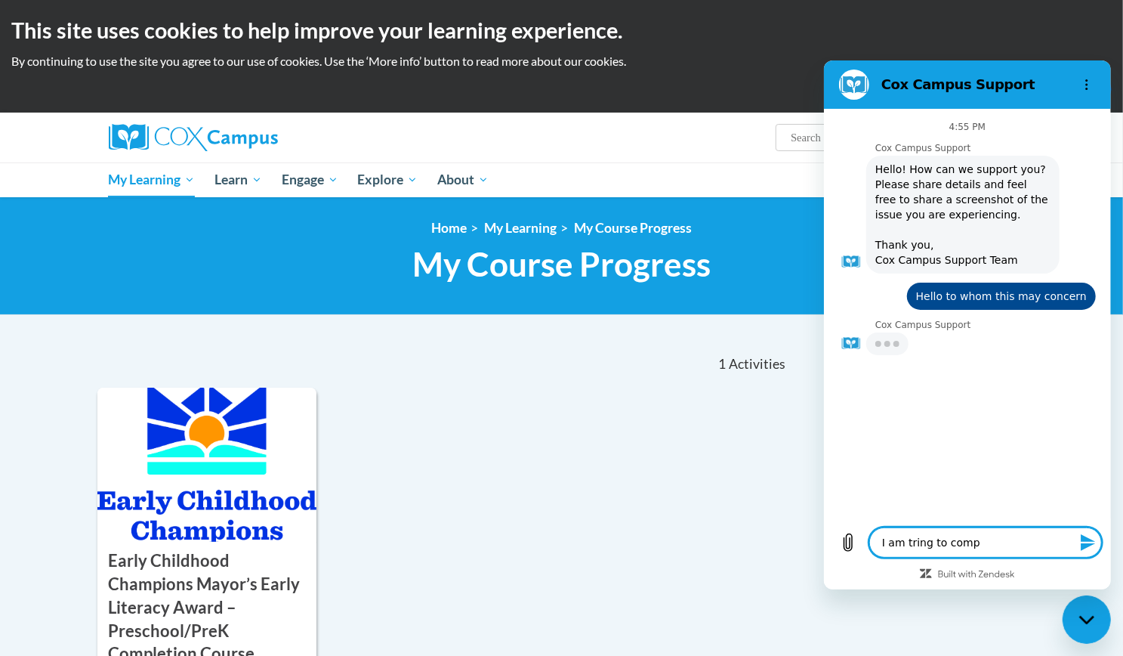
type textarea "I am tring to compl"
type textarea "x"
type textarea "I am tring to comple"
type textarea "x"
type textarea "I am tring to complet"
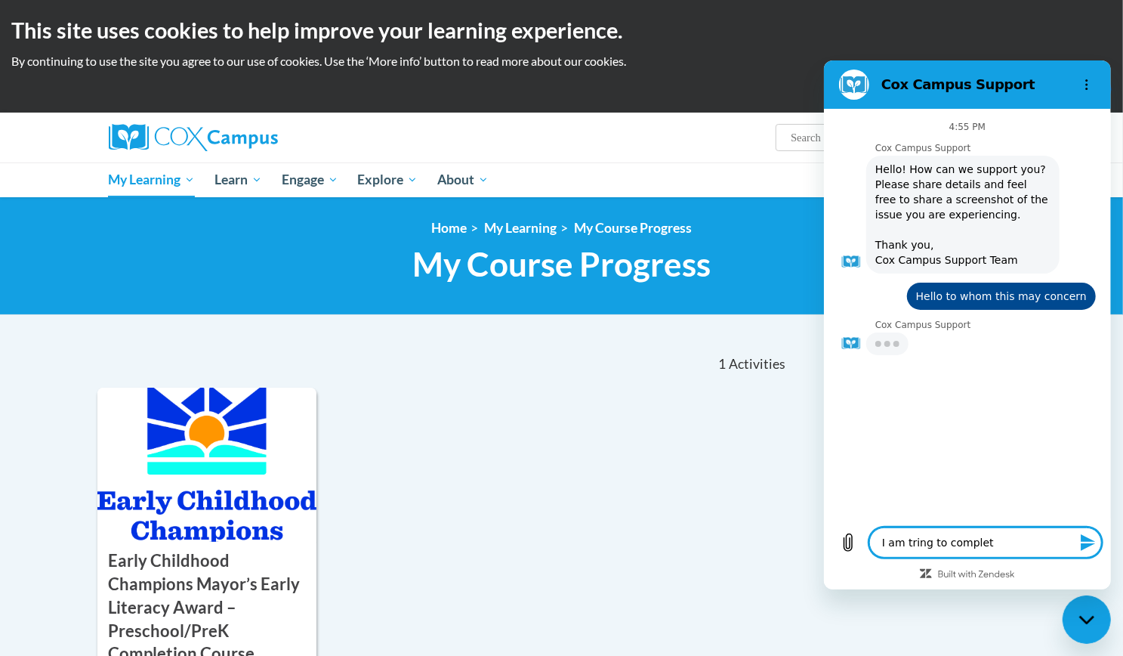
type textarea "x"
type textarea "I am tring to complete"
type textarea "x"
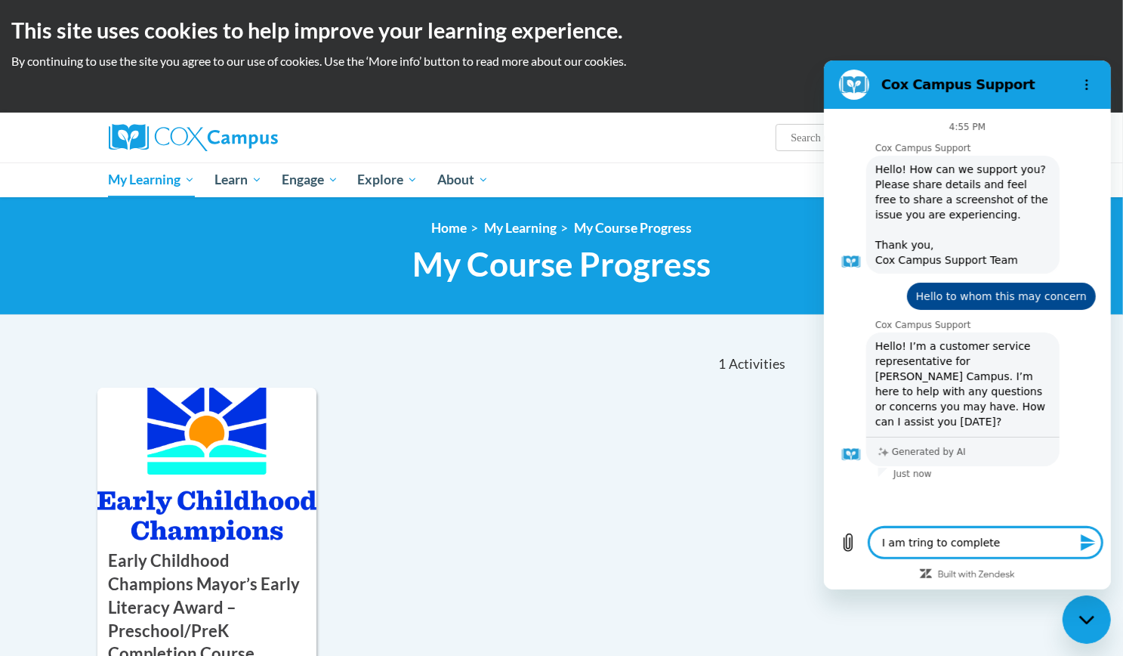
type textarea "I am tring to complet"
type textarea "x"
type textarea "I am tring to comple"
type textarea "x"
type textarea "I am tring to compl"
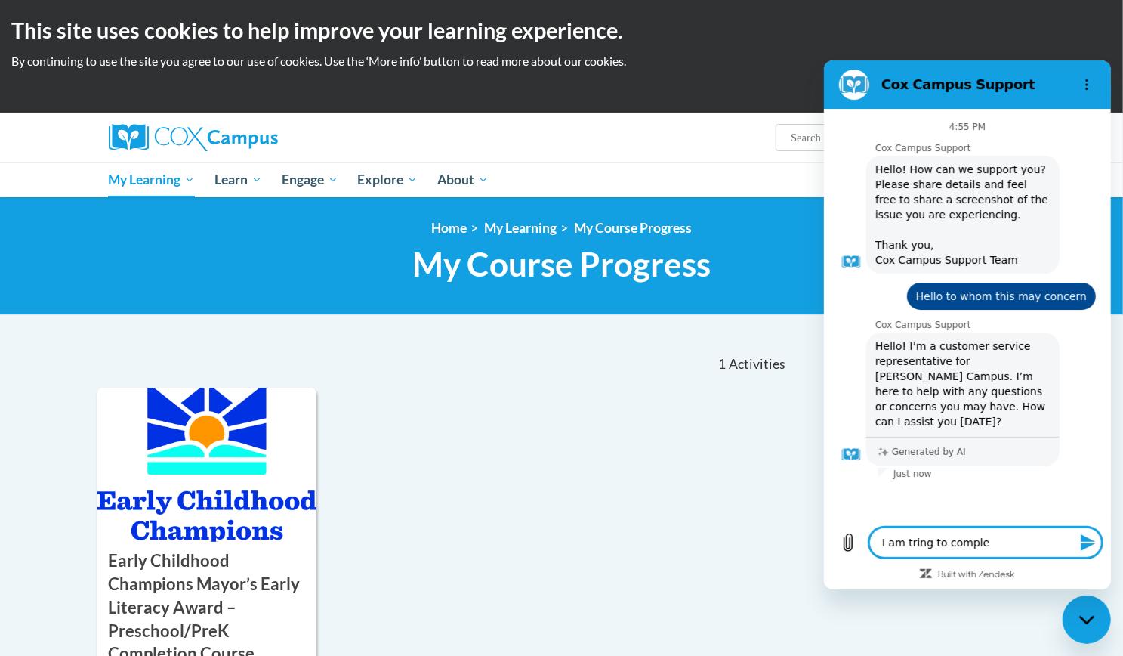
type textarea "x"
type textarea "I am tring to comp"
type textarea "x"
type textarea "I am tring to com"
type textarea "x"
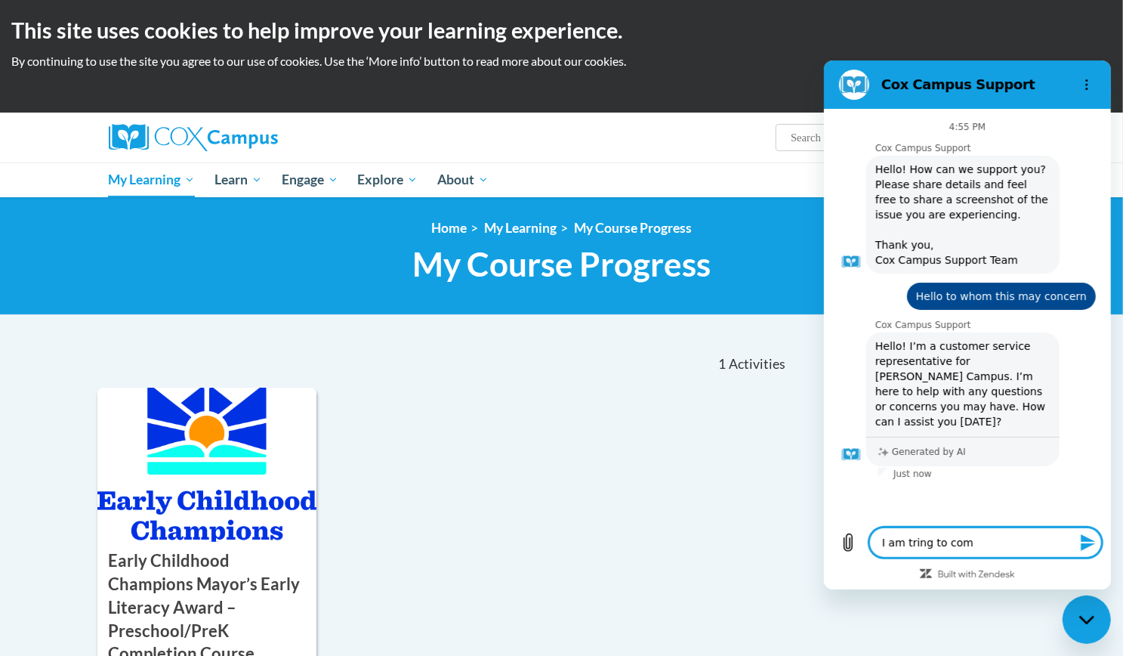
type textarea "I am tring to co"
type textarea "x"
type textarea "I am tring to c"
type textarea "x"
type textarea "I am tring to"
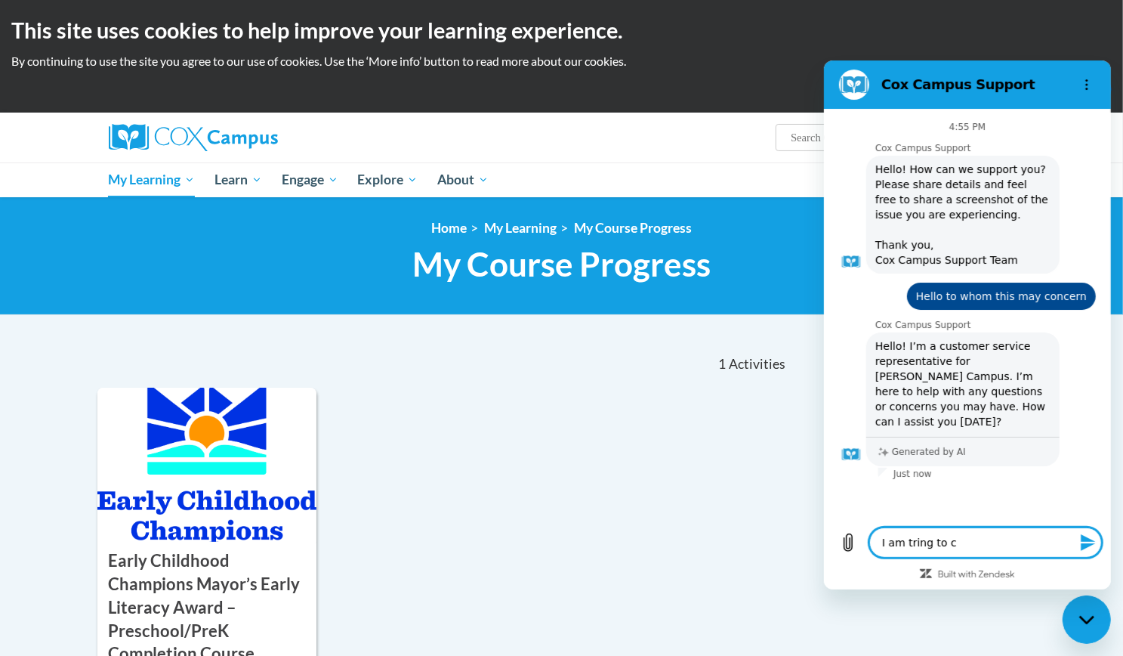
type textarea "x"
type textarea "I am tring to"
type textarea "x"
type textarea "I am tring t"
type textarea "x"
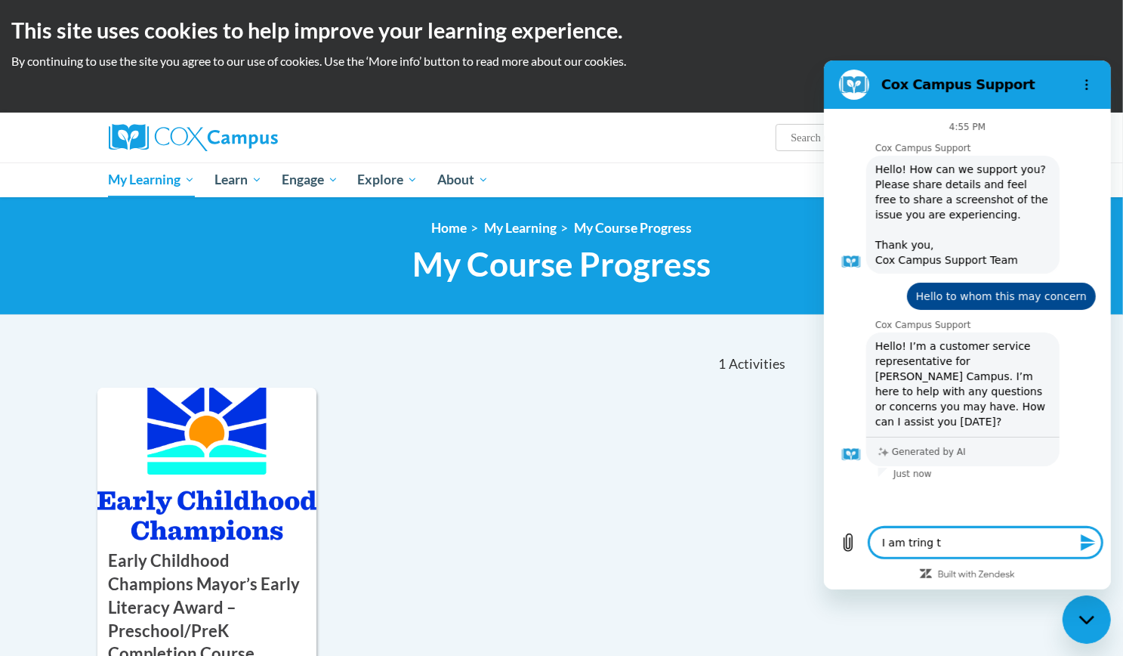
type textarea "I am tring"
type textarea "x"
type textarea "I am tring"
type textarea "x"
type textarea "I am trin"
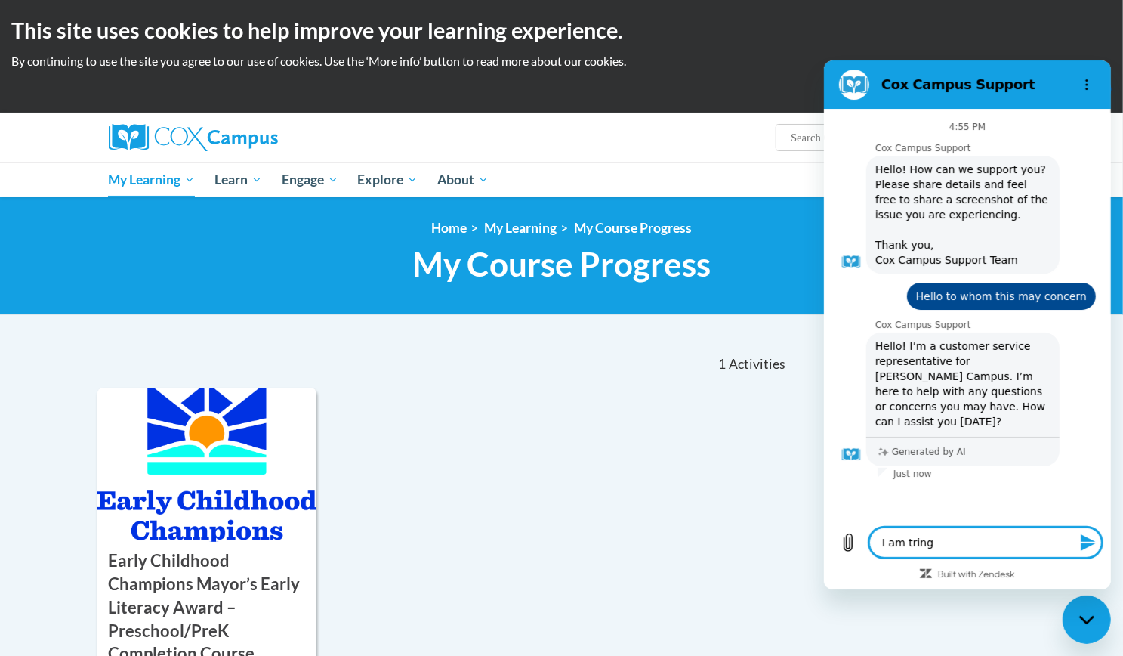
type textarea "x"
type textarea "I am tri"
type textarea "x"
type textarea "I am tr"
type textarea "x"
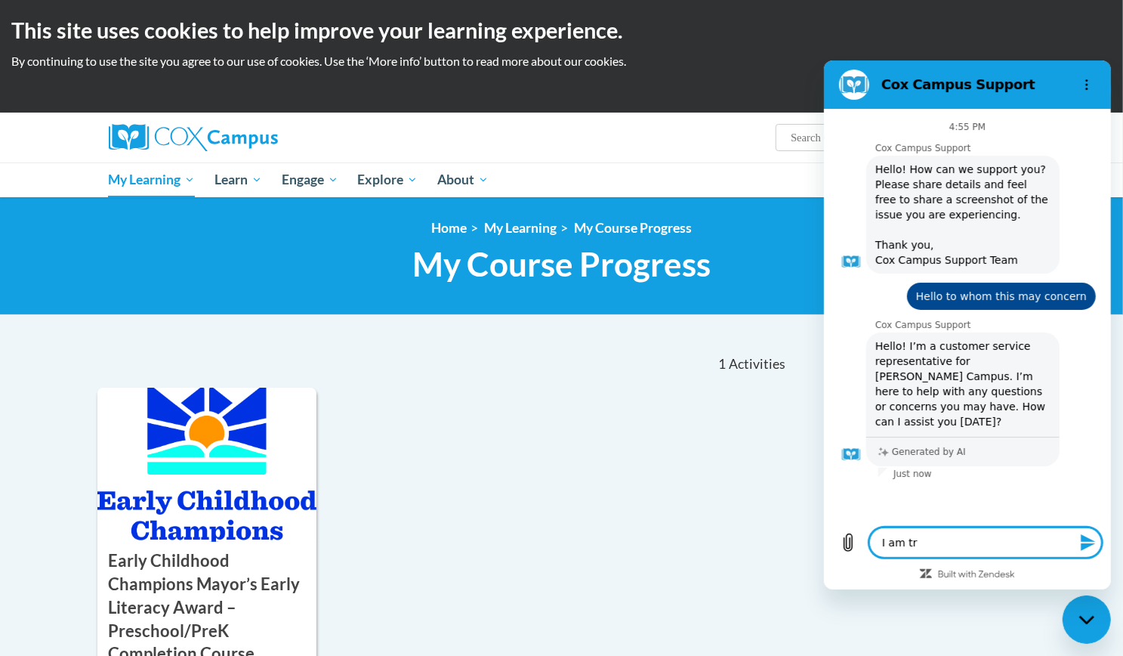
type textarea "I am t"
type textarea "x"
type textarea "I am"
type textarea "x"
type textarea "I am"
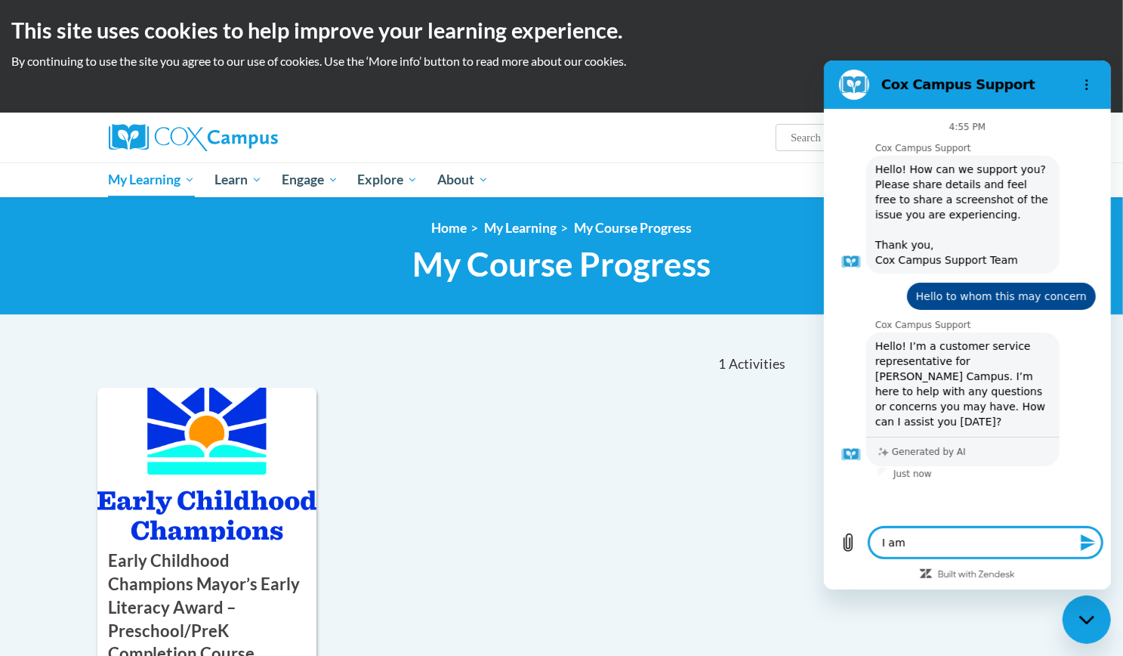
type textarea "x"
type textarea "I a"
type textarea "x"
type textarea "I"
type textarea "x"
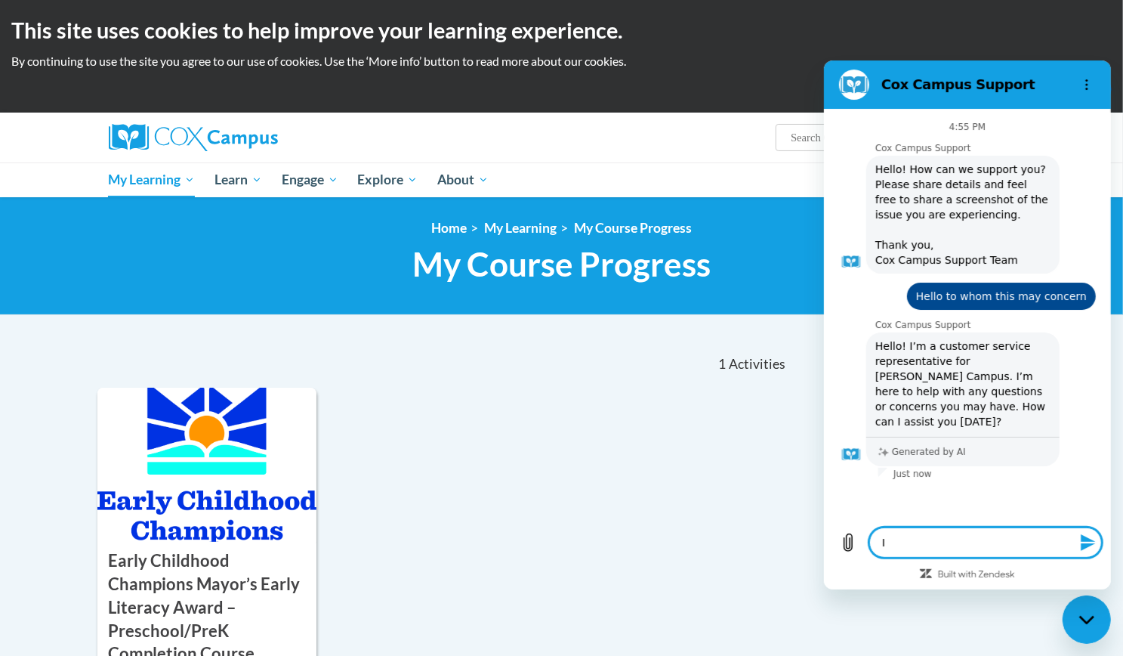
type textarea "I w"
type textarea "x"
type textarea "I wa"
type textarea "x"
type textarea "I was"
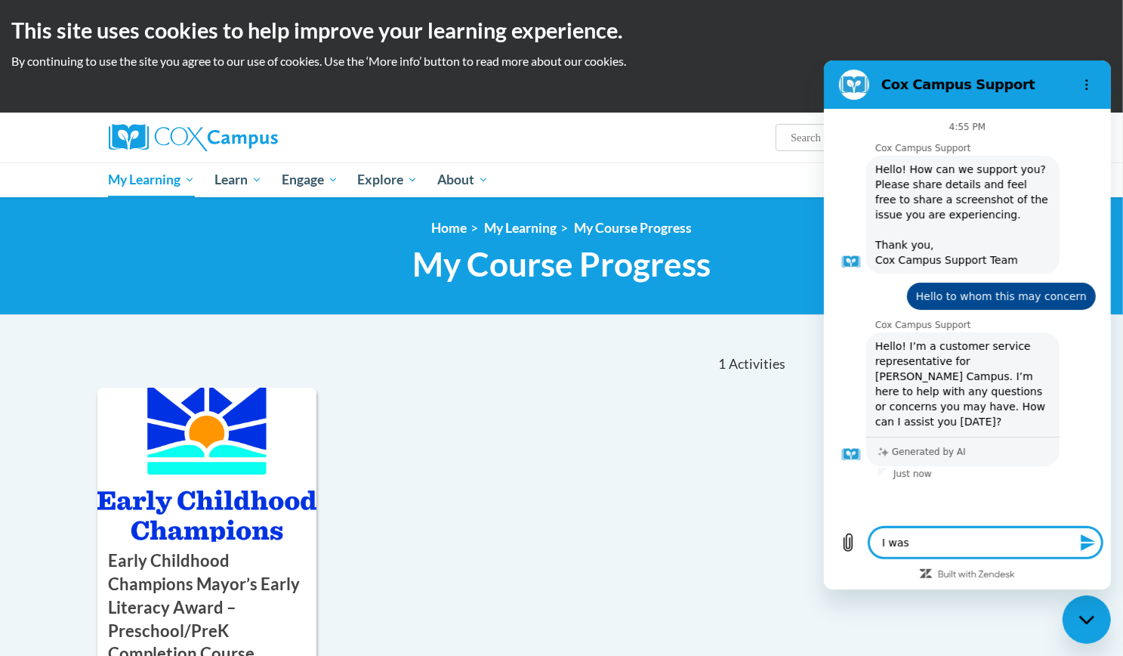
type textarea "x"
type textarea "I was"
type textarea "x"
type textarea "I was q"
type textarea "x"
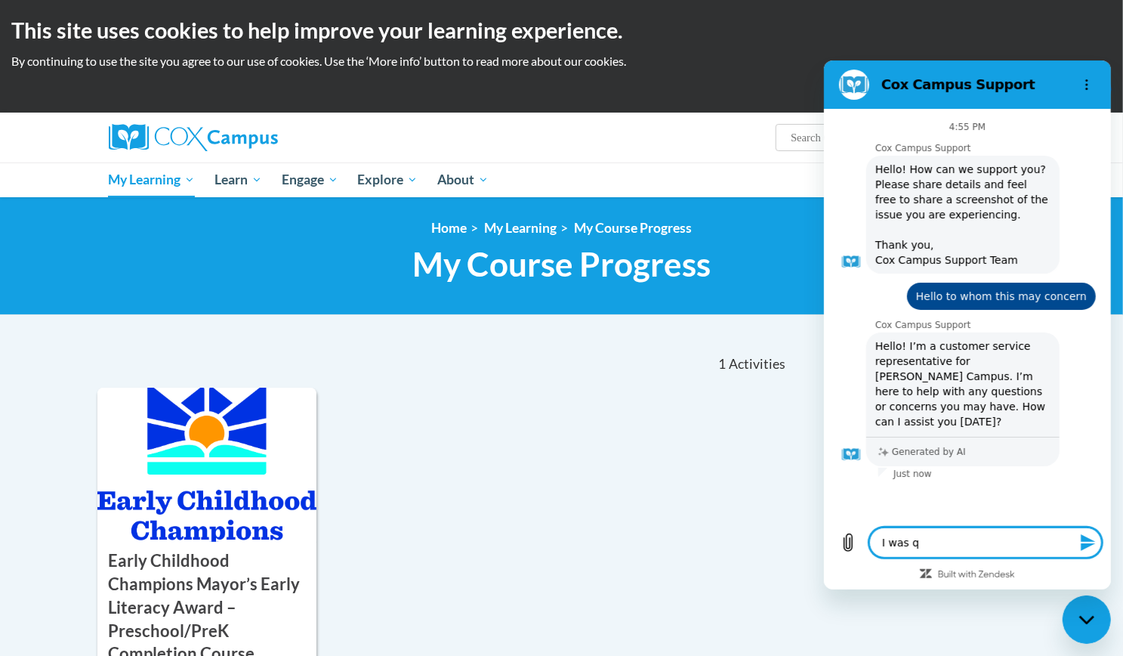
type textarea "I was qu"
type textarea "x"
type textarea "I was qua"
type textarea "x"
type textarea "I was qual"
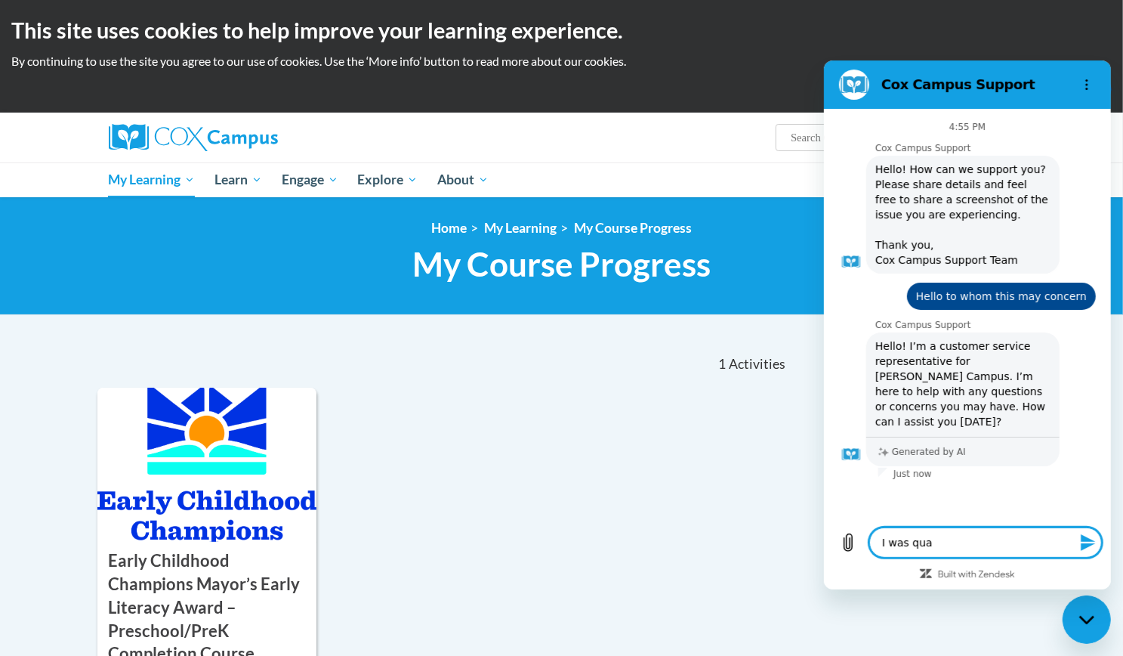
type textarea "x"
type textarea "I was quali"
type textarea "x"
type textarea "I was qualif"
type textarea "x"
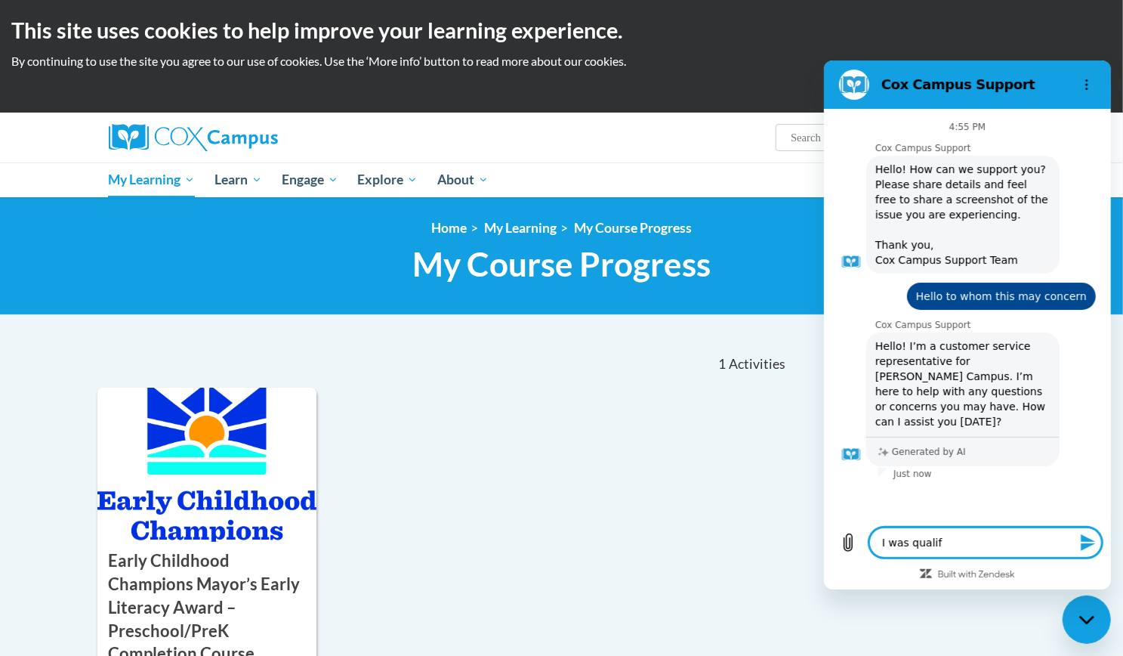
type textarea "I was qualifi"
type textarea "x"
type textarea "I was qualifie"
type textarea "x"
type textarea "I was qualified"
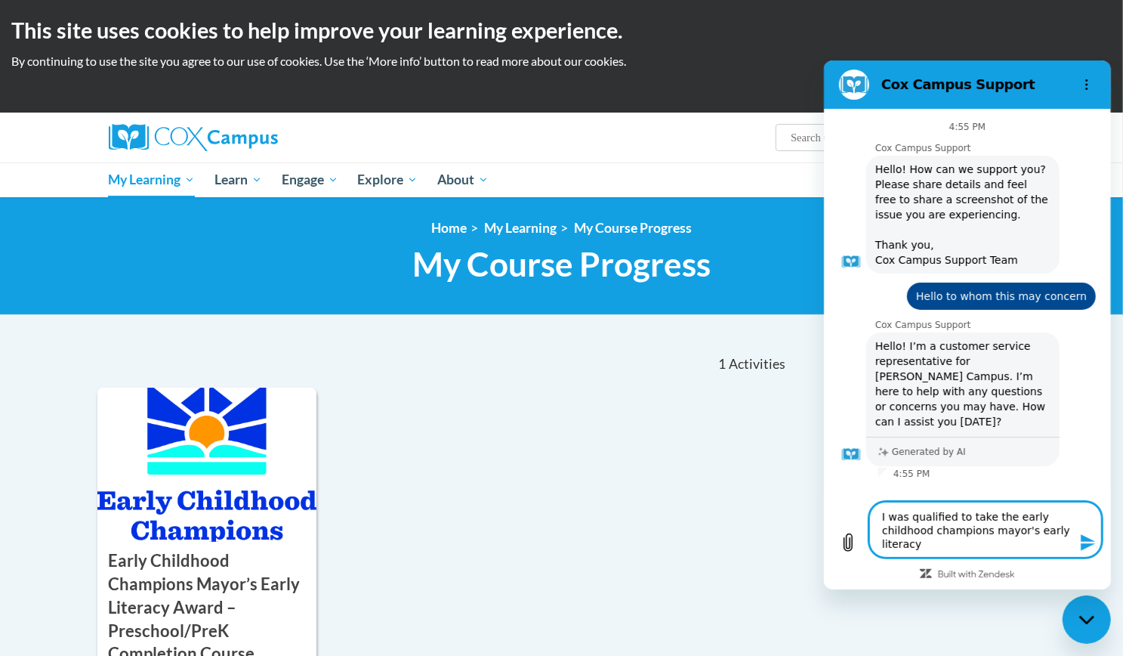
drag, startPoint x: 992, startPoint y: 531, endPoint x: 1058, endPoint y: 572, distance: 78.0
click at [1058, 572] on div "Type a message I was qualified to take the early childhood champions mayor's ea…" at bounding box center [966, 540] width 287 height 97
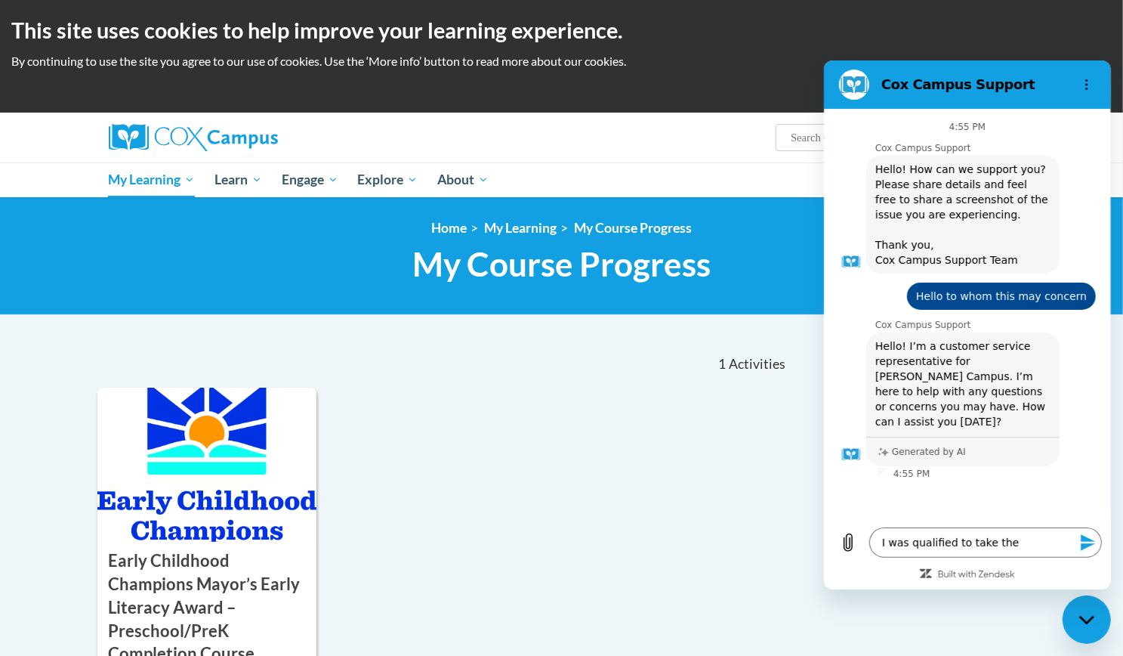
click at [1058, 572] on div at bounding box center [966, 573] width 269 height 14
click at [1015, 536] on textarea "I was qualified to take the" at bounding box center [985, 542] width 233 height 30
paste textarea "Early Childhood Champions Training!"
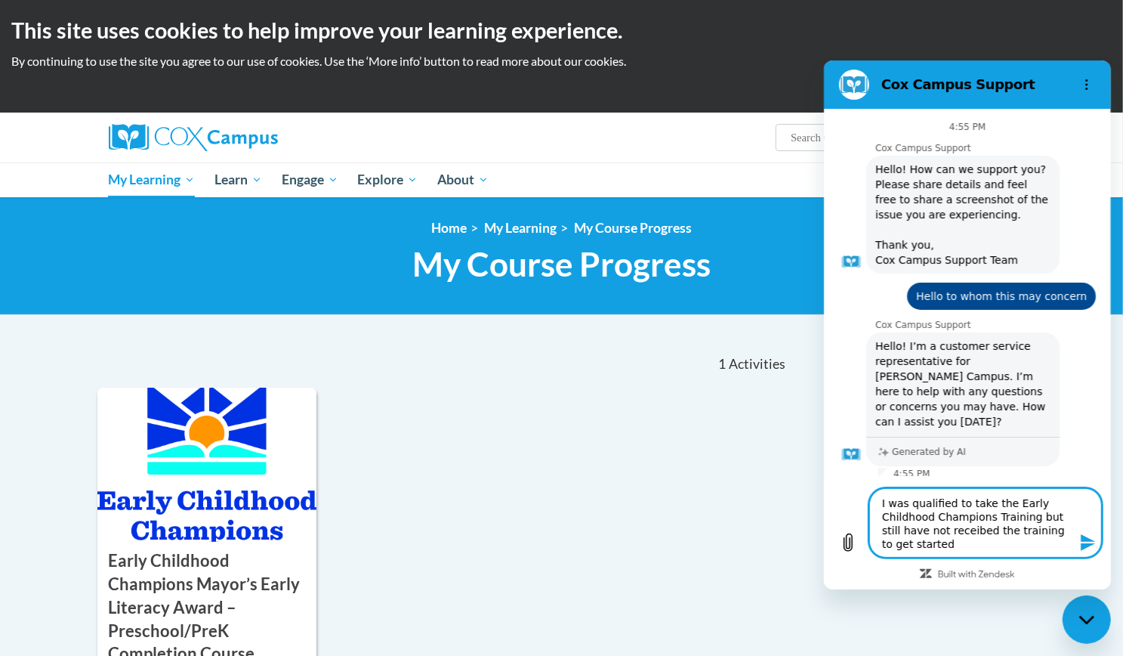
click at [951, 532] on textarea "I was qualified to take the Early Childhood Champions Training but still have n…" at bounding box center [985, 521] width 233 height 69
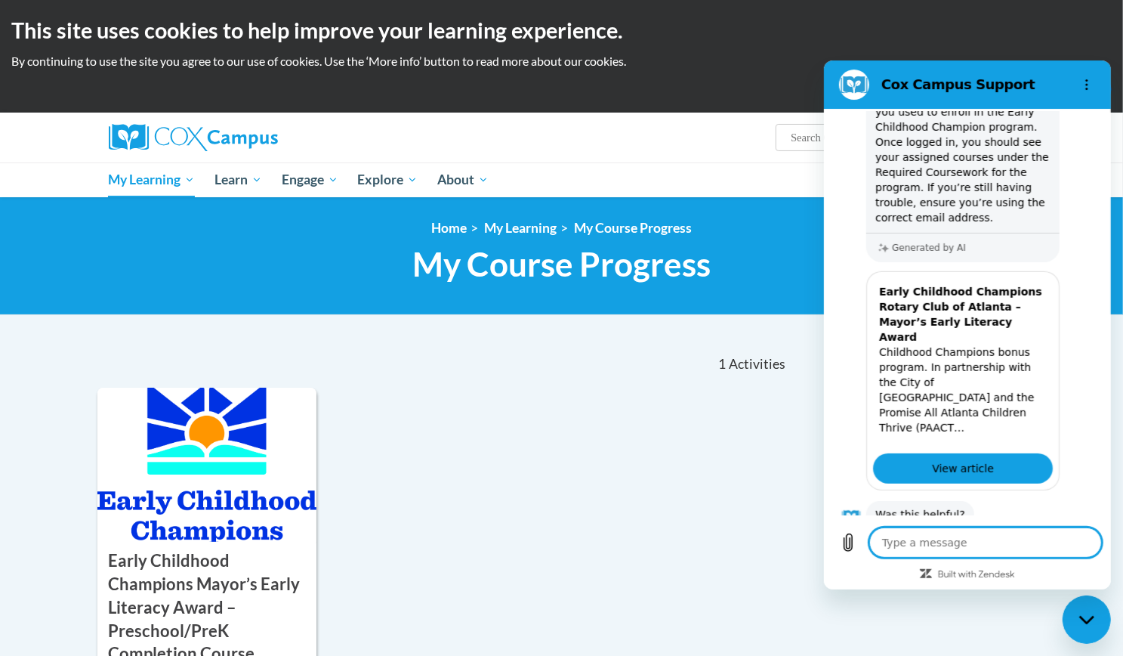
scroll to position [505, 0]
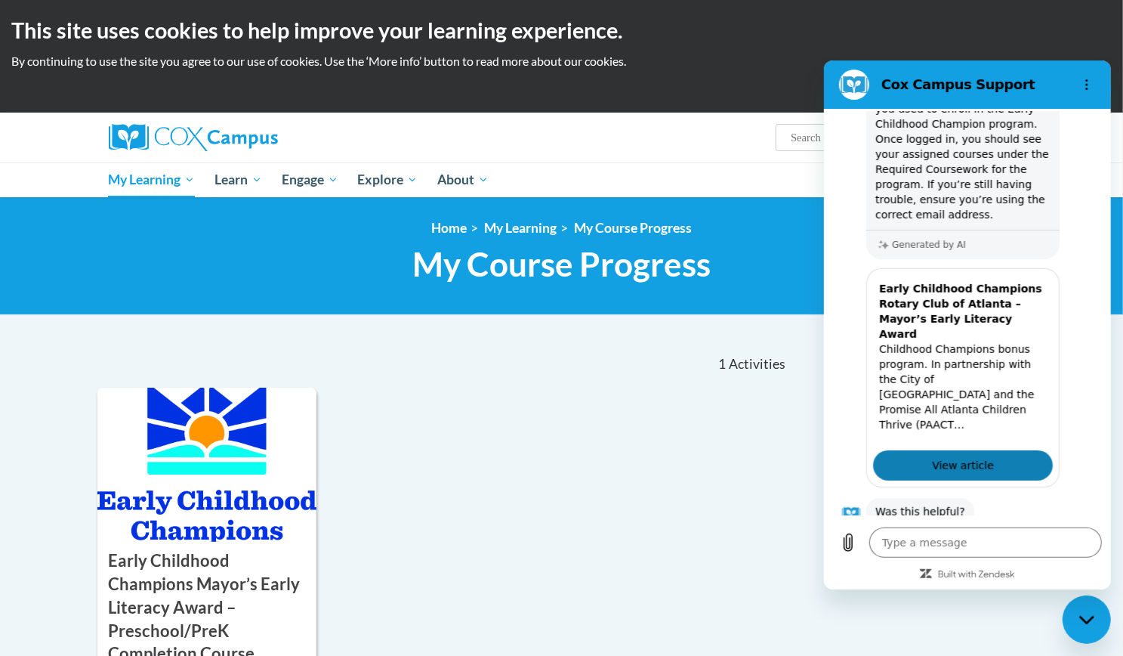
click at [907, 449] on link "View article" at bounding box center [963, 464] width 180 height 30
click at [1071, 544] on button "No" at bounding box center [1075, 558] width 41 height 29
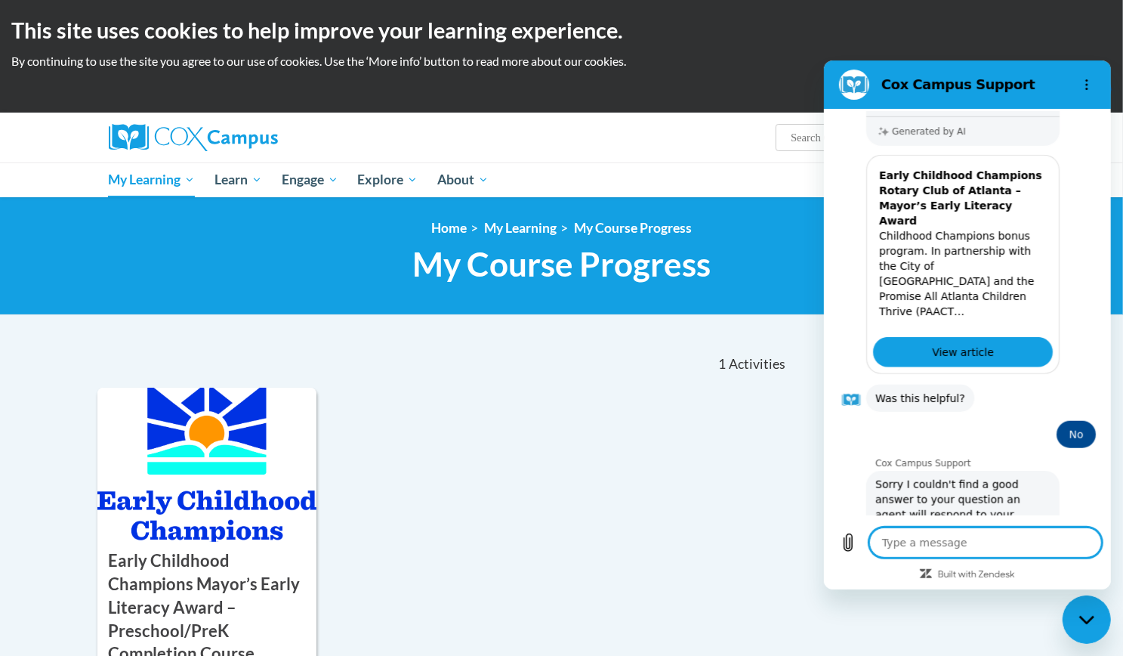
scroll to position [622, 0]
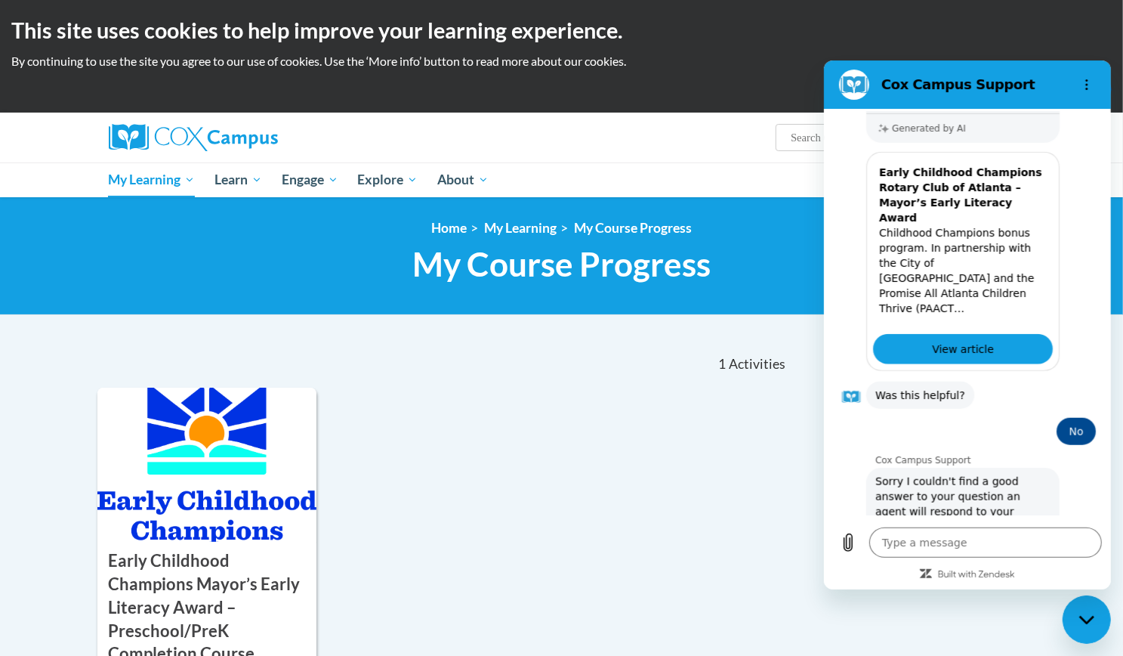
click at [1029, 559] on button "Talk to a human" at bounding box center [1045, 581] width 100 height 44
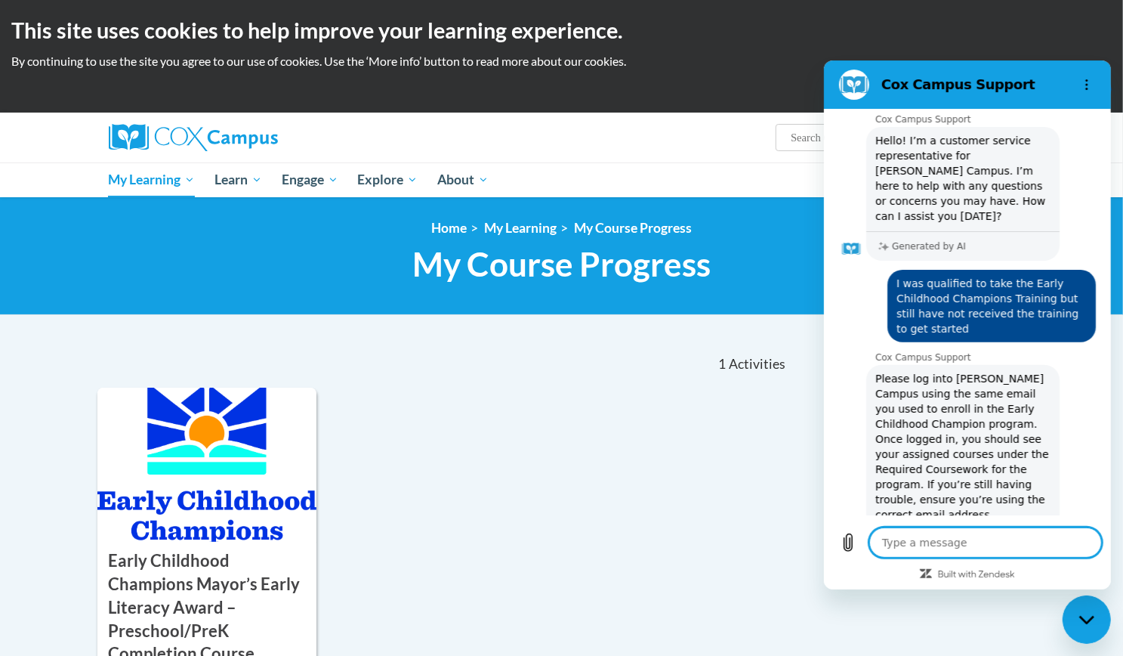
scroll to position [204, 0]
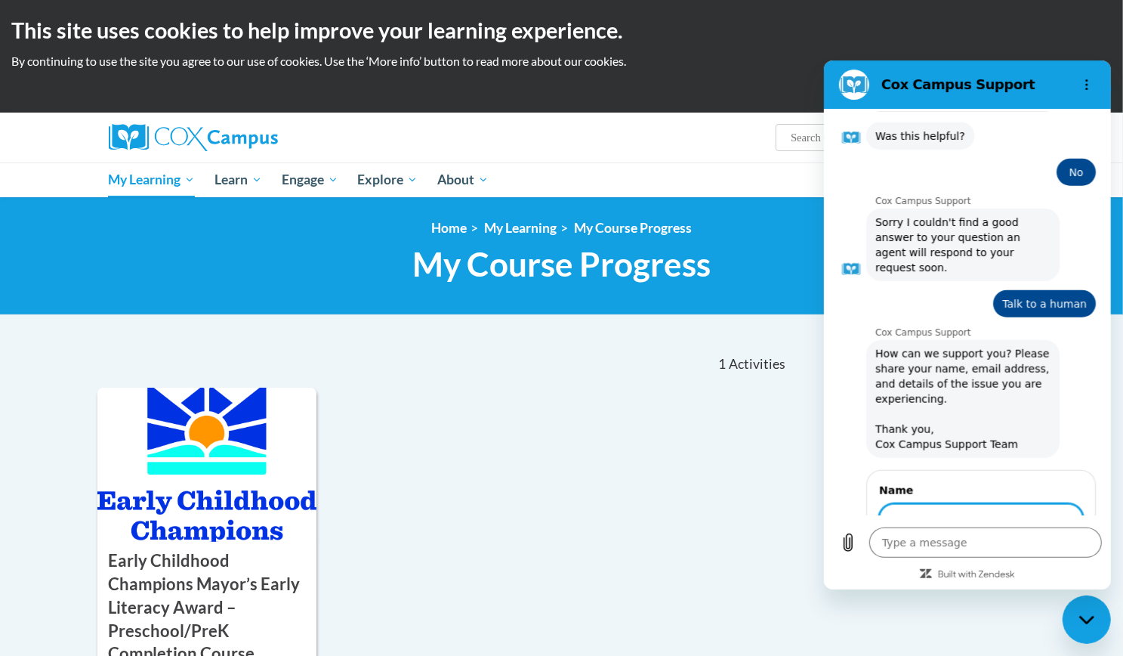
drag, startPoint x: 894, startPoint y: 265, endPoint x: 961, endPoint y: 319, distance: 85.4
click at [961, 319] on div "4:55 PM Cox Campus Support Cox Campus Support says: Hello! How can we support y…" at bounding box center [966, 312] width 281 height 403
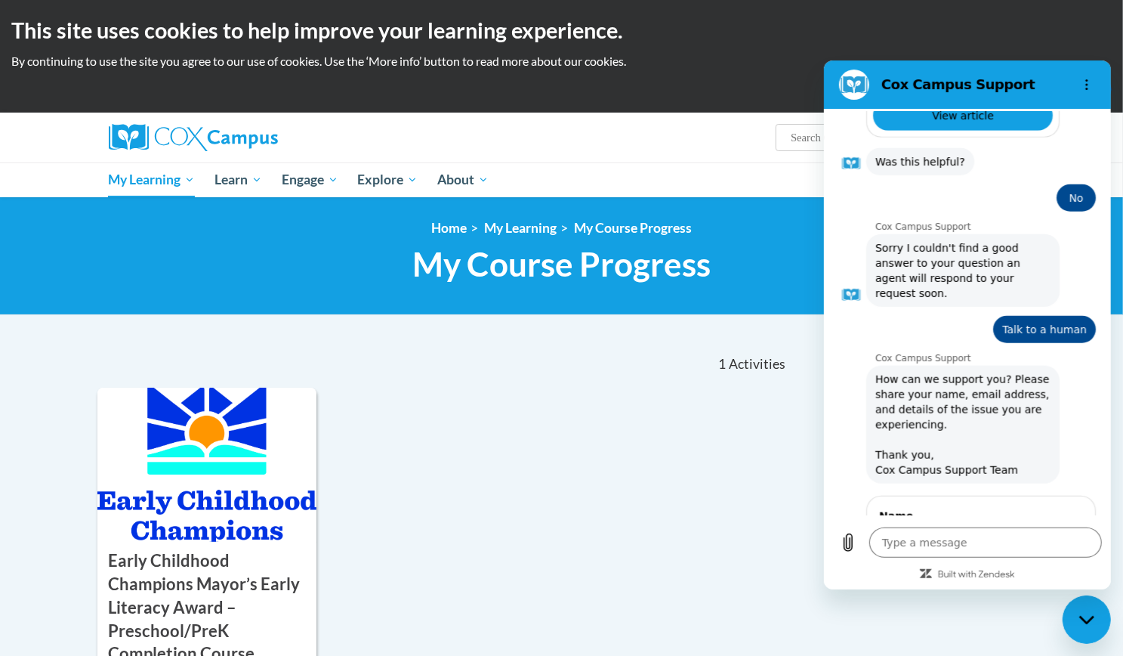
scroll to position [879, 0]
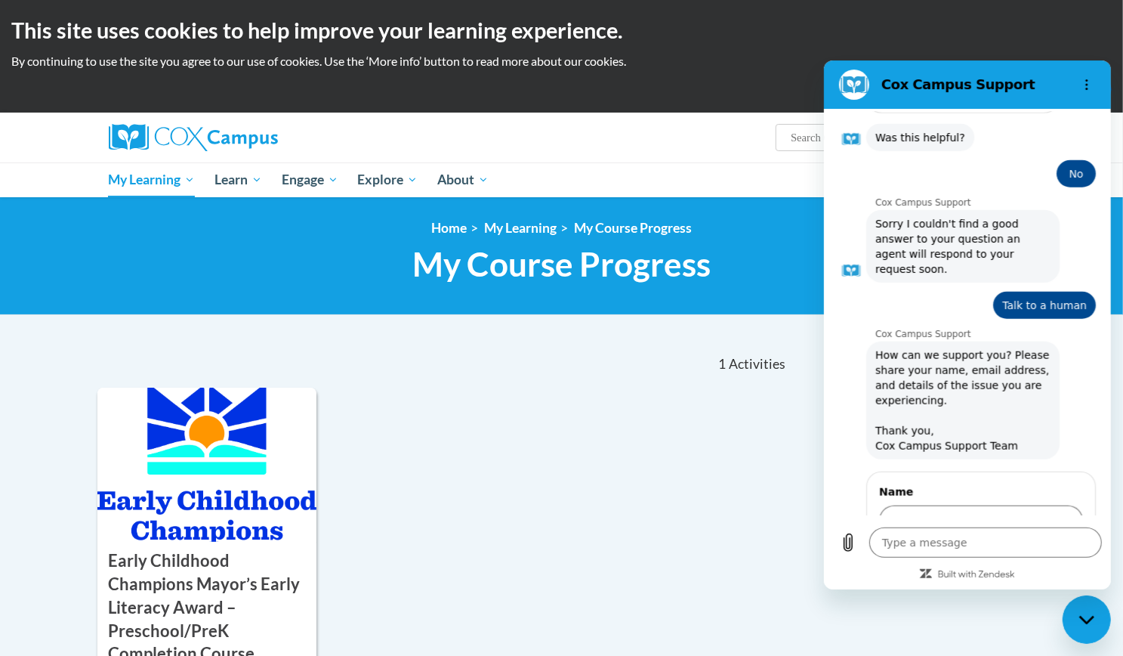
click at [1045, 554] on span "Next" at bounding box center [1057, 563] width 25 height 18
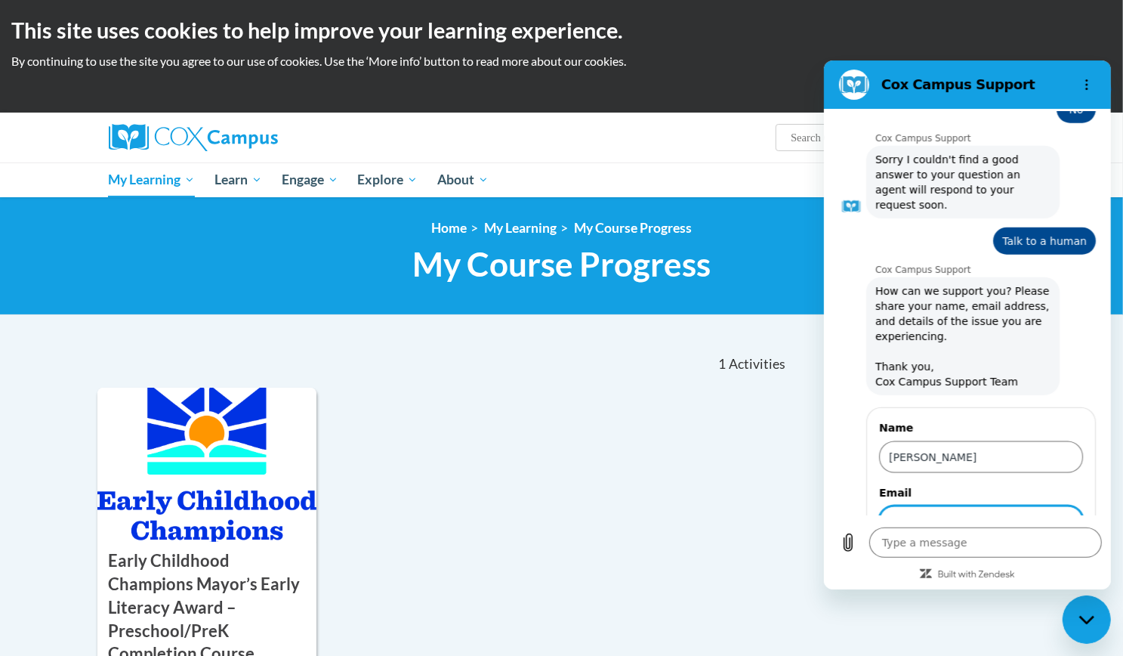
scroll to position [944, 0]
click at [1043, 554] on span "Send" at bounding box center [1056, 563] width 26 height 18
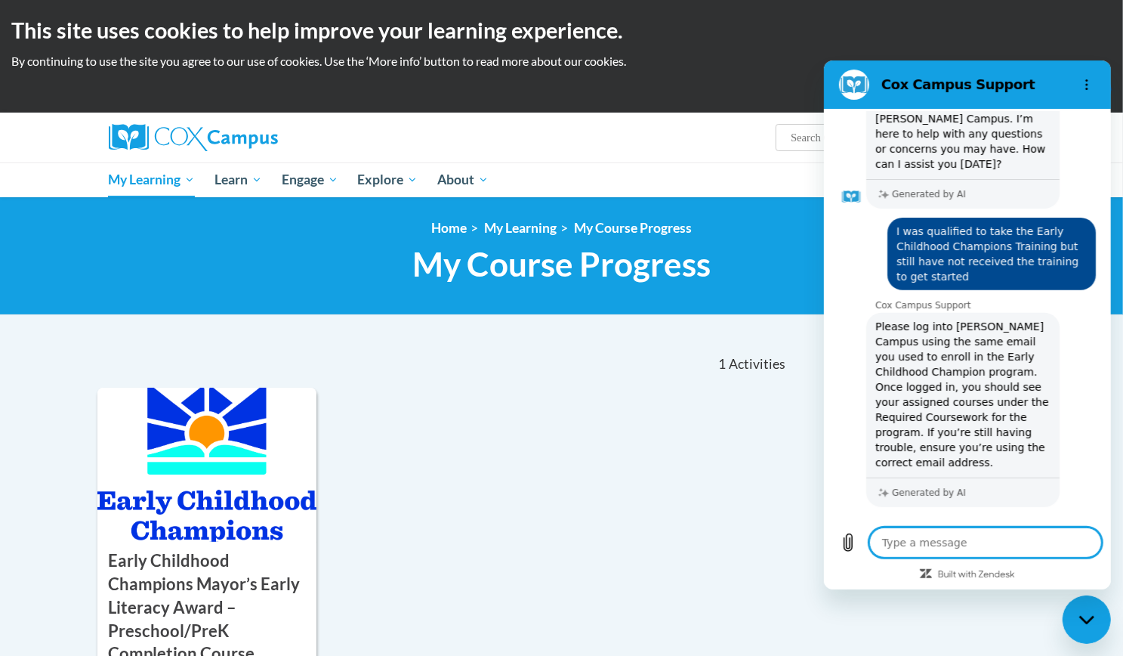
scroll to position [255, 0]
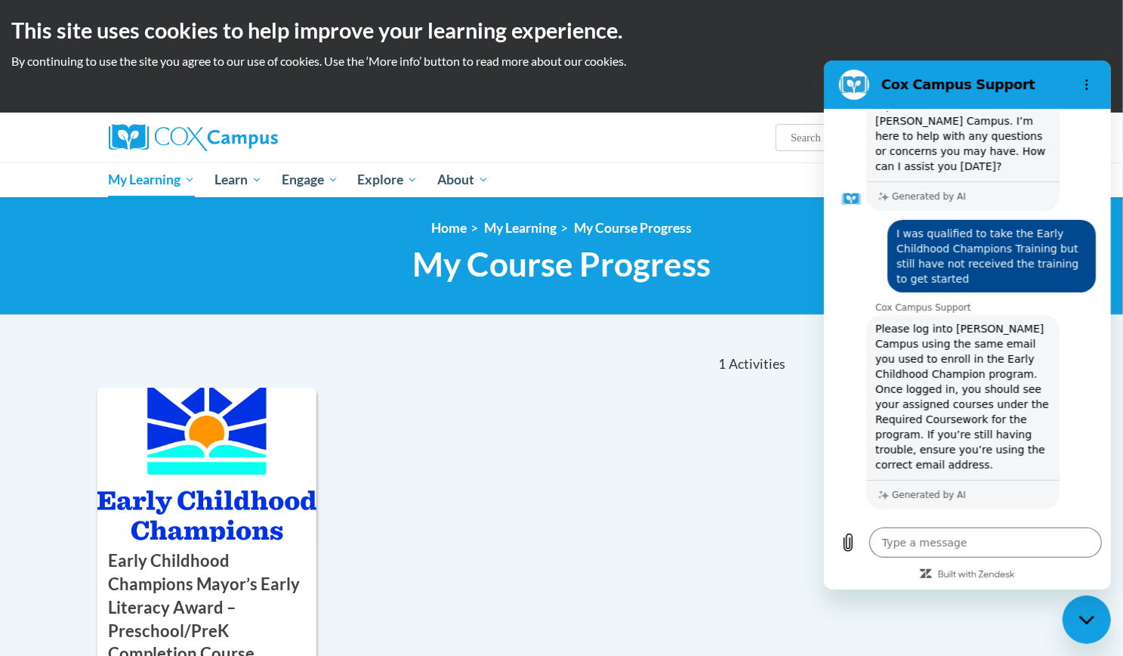
drag, startPoint x: 952, startPoint y: 261, endPoint x: 893, endPoint y: 208, distance: 79.2
click at [893, 219] on span "I was qualified to take the Early Childhood Champions Training but still have n…" at bounding box center [991, 255] width 202 height 73
click at [920, 541] on textarea at bounding box center [985, 542] width 233 height 30
paste textarea "Early Childhood Champions Training!"
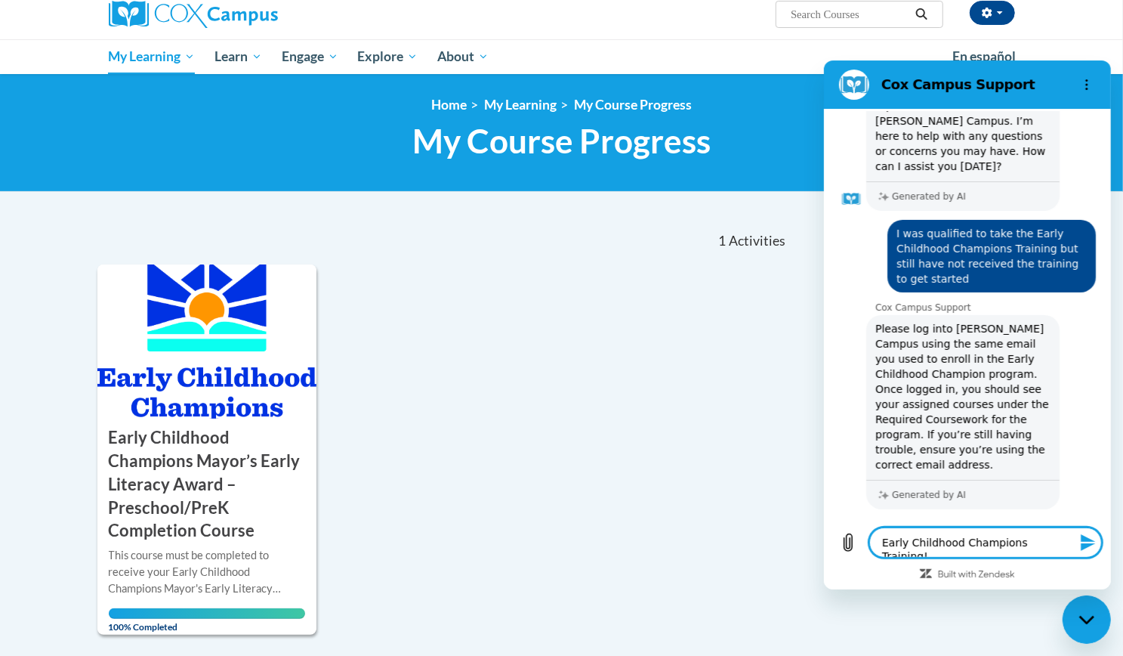
scroll to position [124, 0]
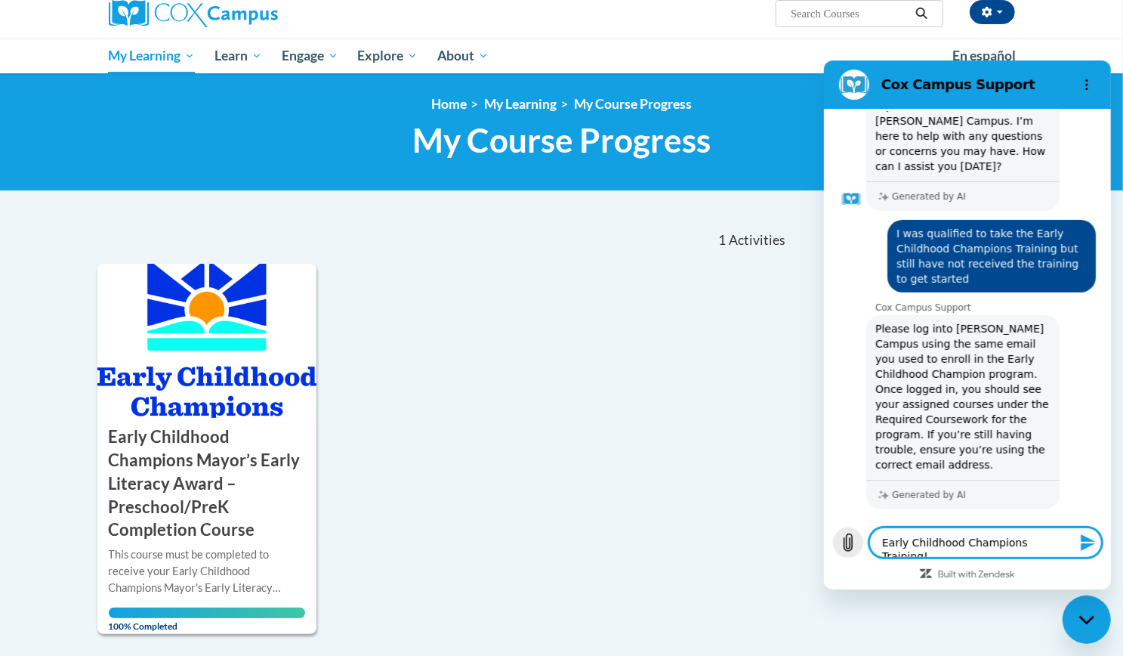
drag, startPoint x: 1055, startPoint y: 542, endPoint x: 851, endPoint y: 537, distance: 204.0
click at [851, 537] on div "Type a message Early Childhood Champions Training! x" at bounding box center [966, 542] width 269 height 30
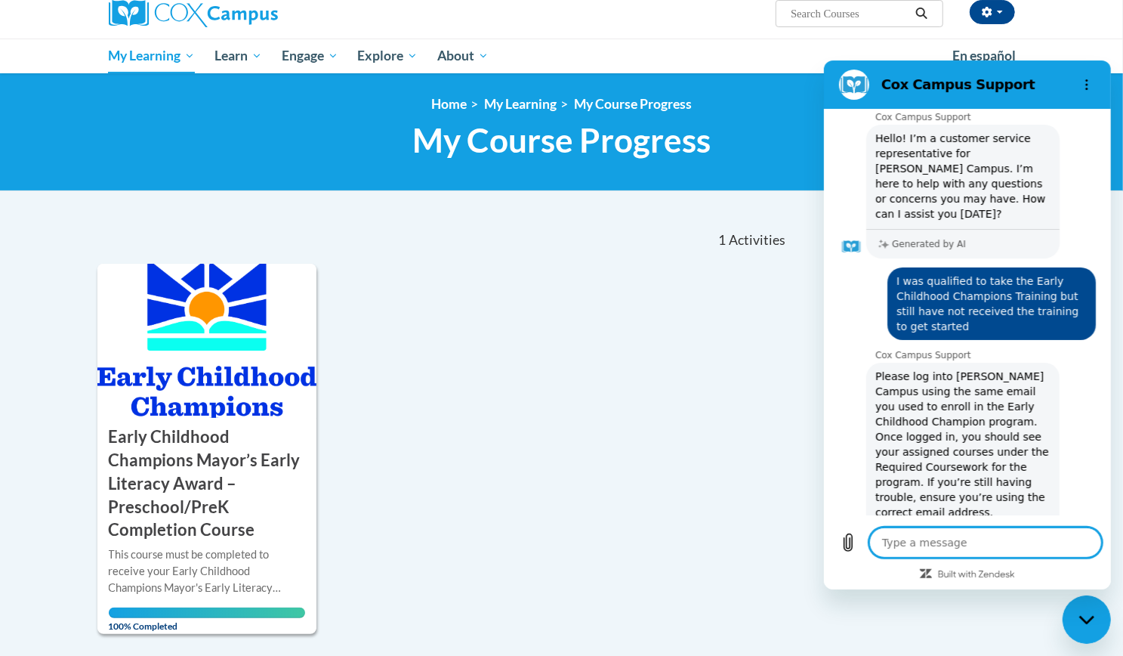
scroll to position [85, 0]
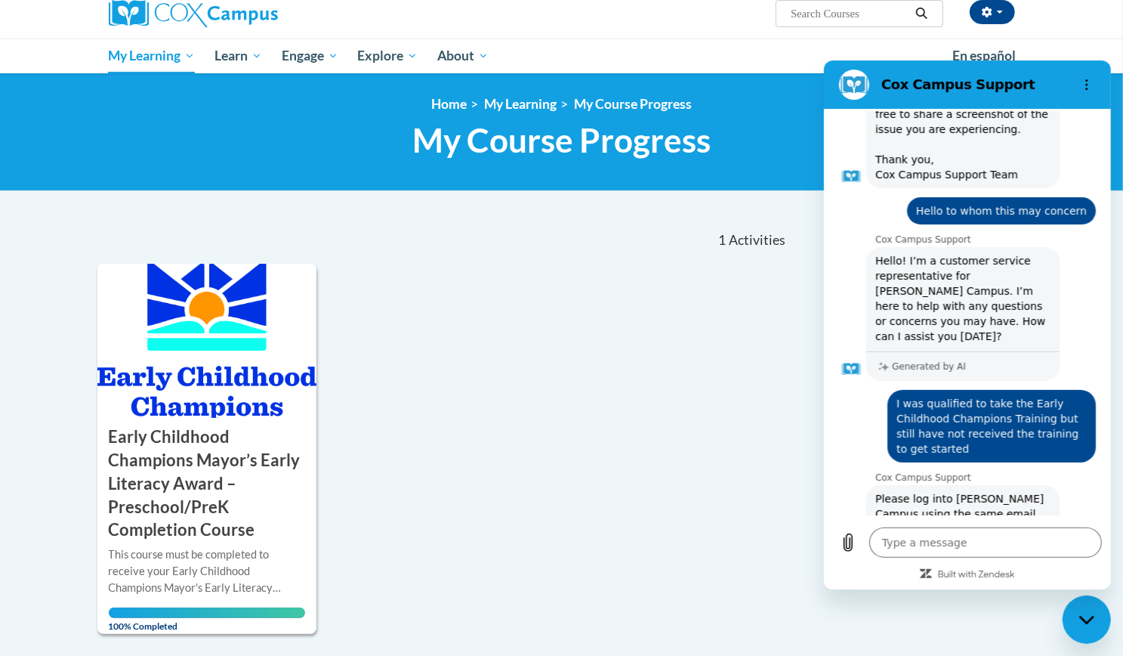
drag, startPoint x: 891, startPoint y: 389, endPoint x: 965, endPoint y: 437, distance: 88.0
click at [965, 437] on span "I was qualified to take the Early Childhood Champions Training but still have n…" at bounding box center [991, 425] width 202 height 73
copy span "I was qualified to take the Early Childhood Champions Training but still have n…"
click at [929, 540] on textarea at bounding box center [985, 542] width 233 height 30
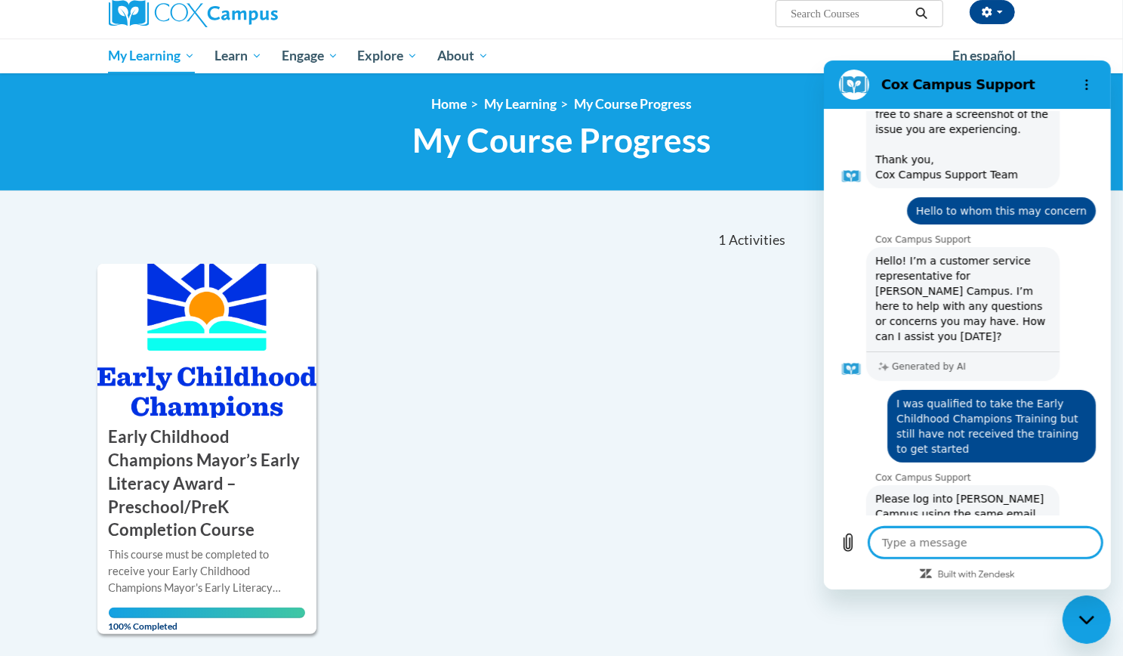
paste textarea "I was qualified to take the Early Childhood Champions Training but still have n…"
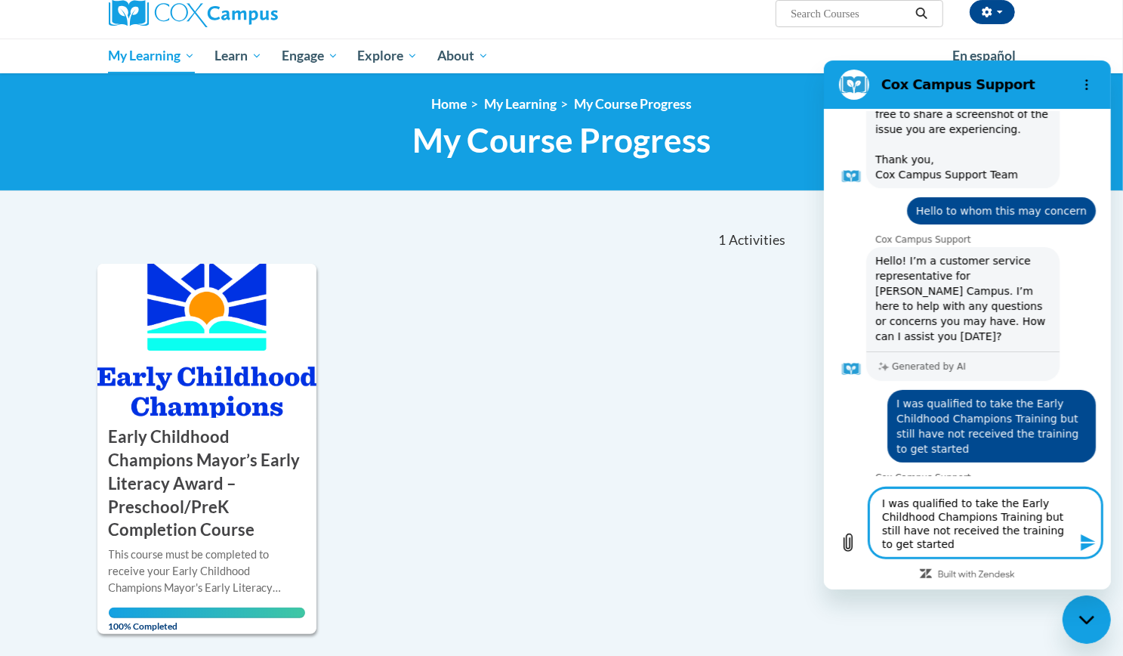
scroll to position [0, 0]
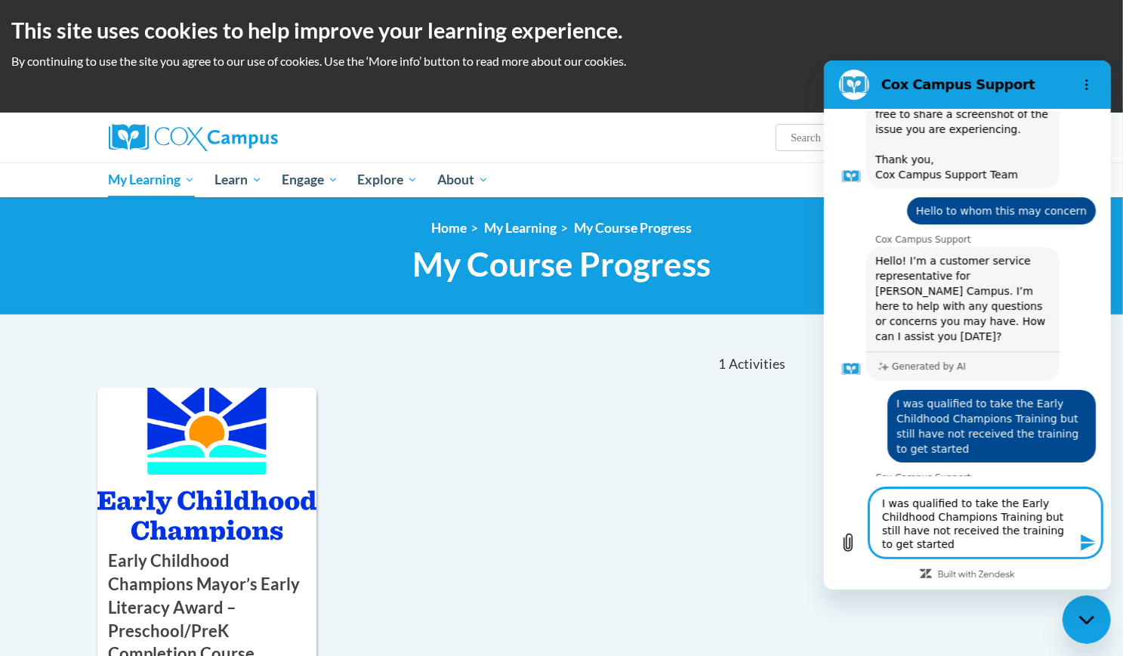
click at [1083, 542] on icon "Send message" at bounding box center [1088, 542] width 18 height 18
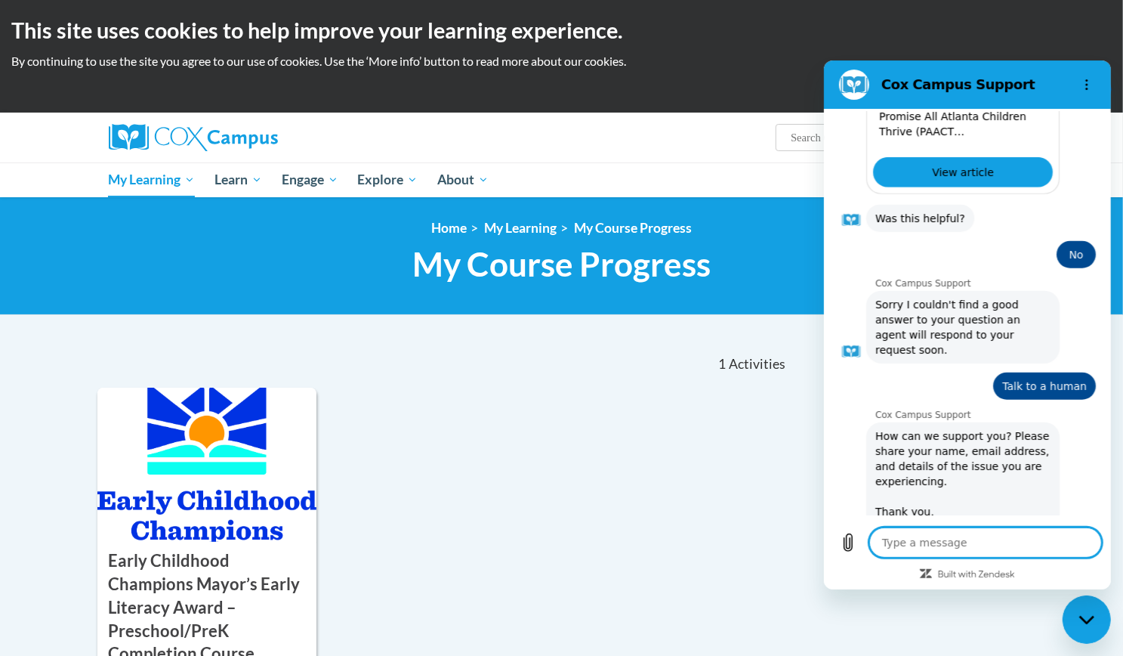
scroll to position [1061, 0]
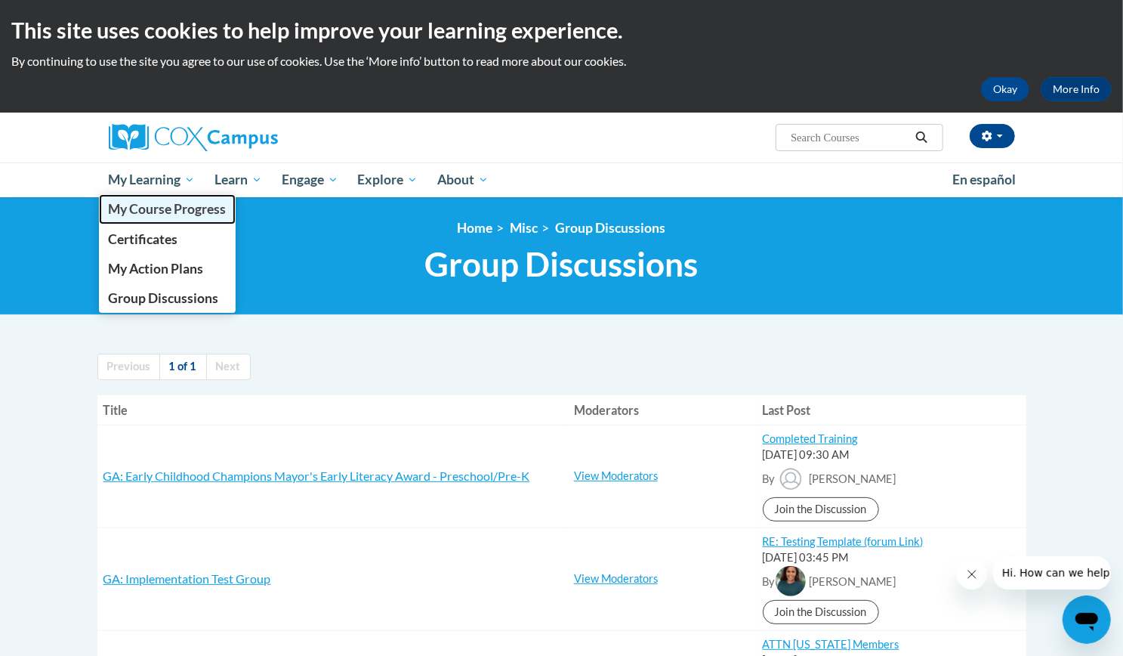
click at [174, 212] on span "My Course Progress" at bounding box center [167, 209] width 118 height 16
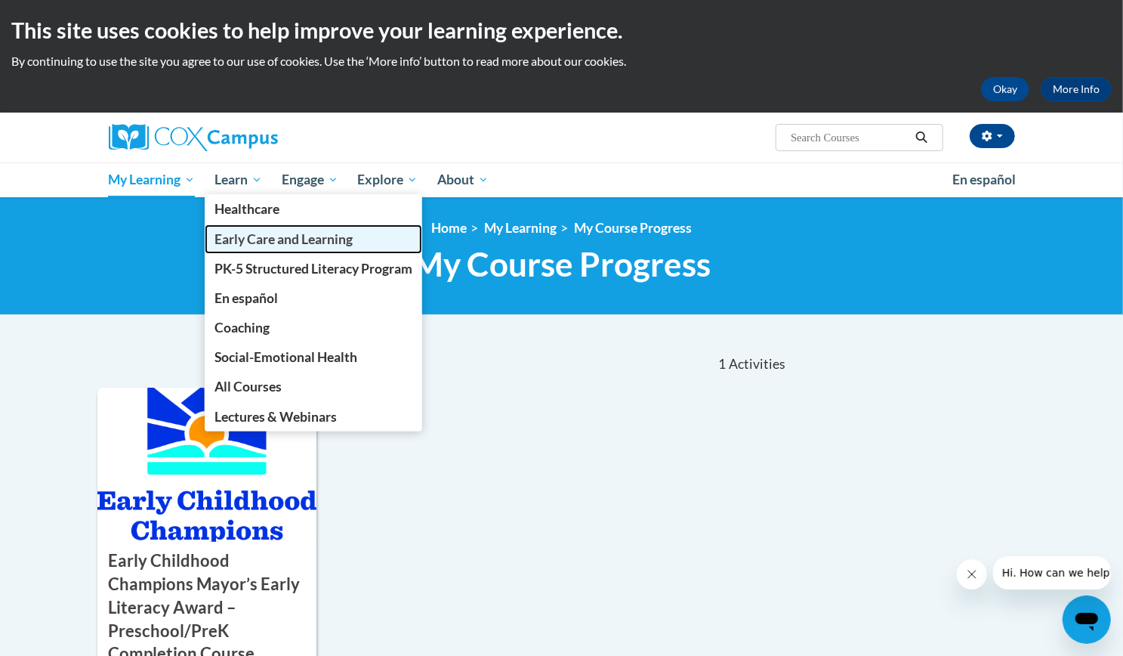
click at [259, 242] on span "Early Care and Learning" at bounding box center [284, 239] width 138 height 16
